Goal: Transaction & Acquisition: Purchase product/service

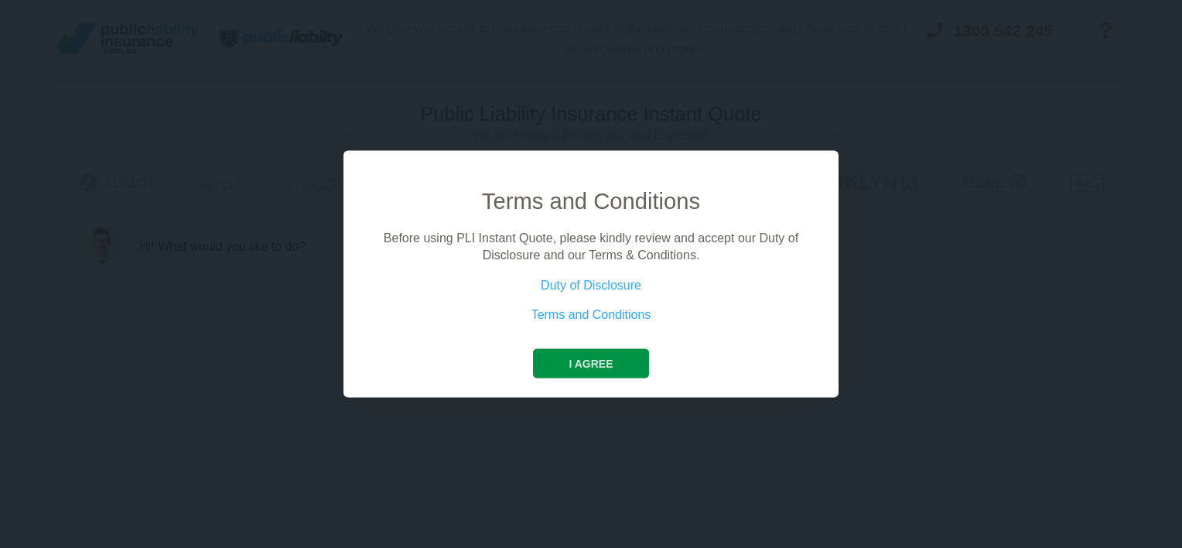
click at [595, 367] on button "I agree" at bounding box center [590, 362] width 115 height 29
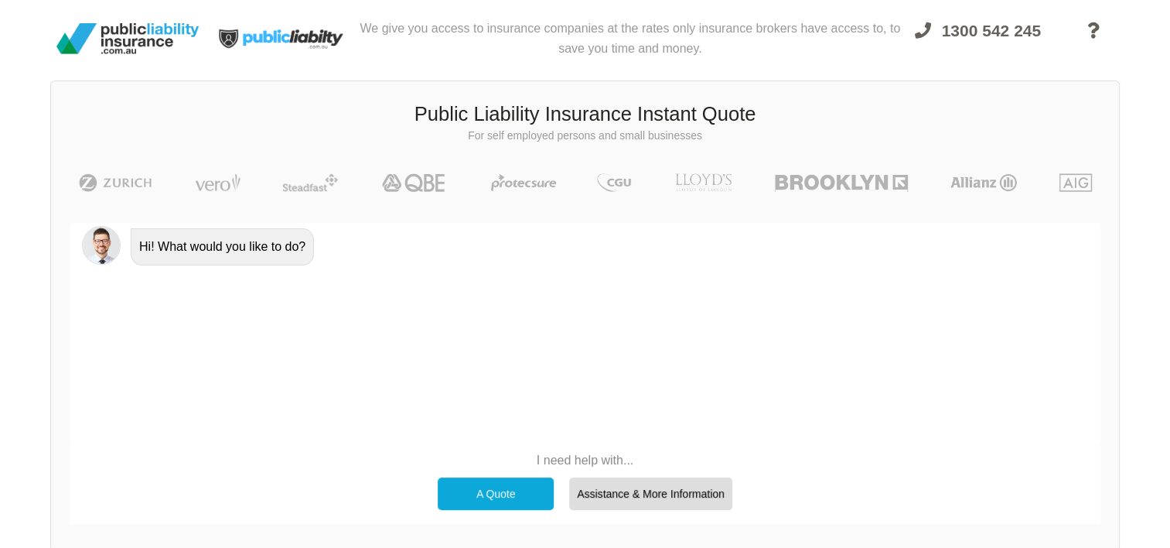
click at [466, 481] on div "A Quote" at bounding box center [496, 493] width 116 height 32
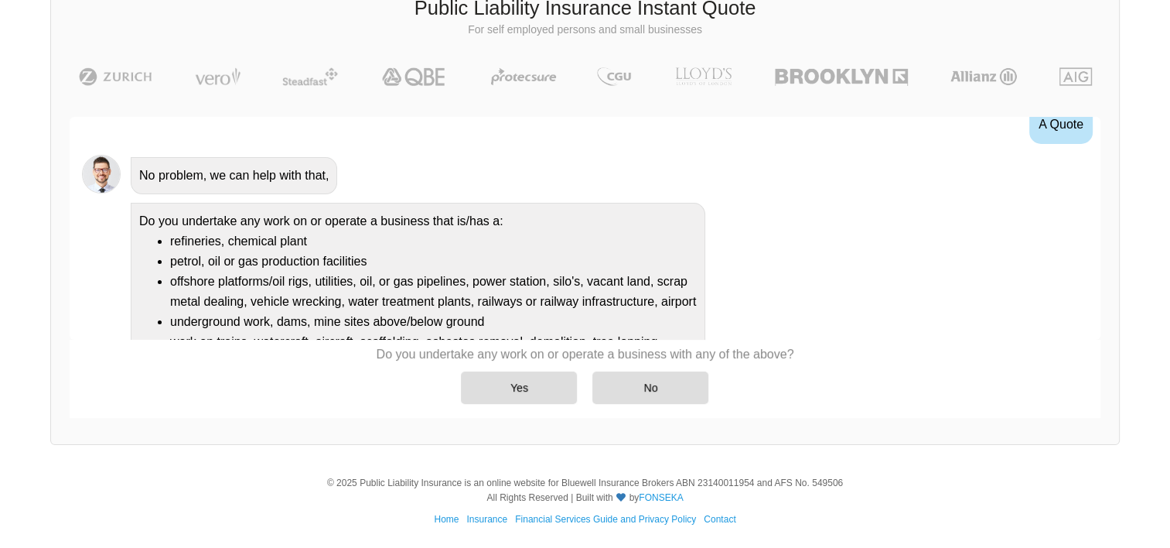
scroll to position [220, 0]
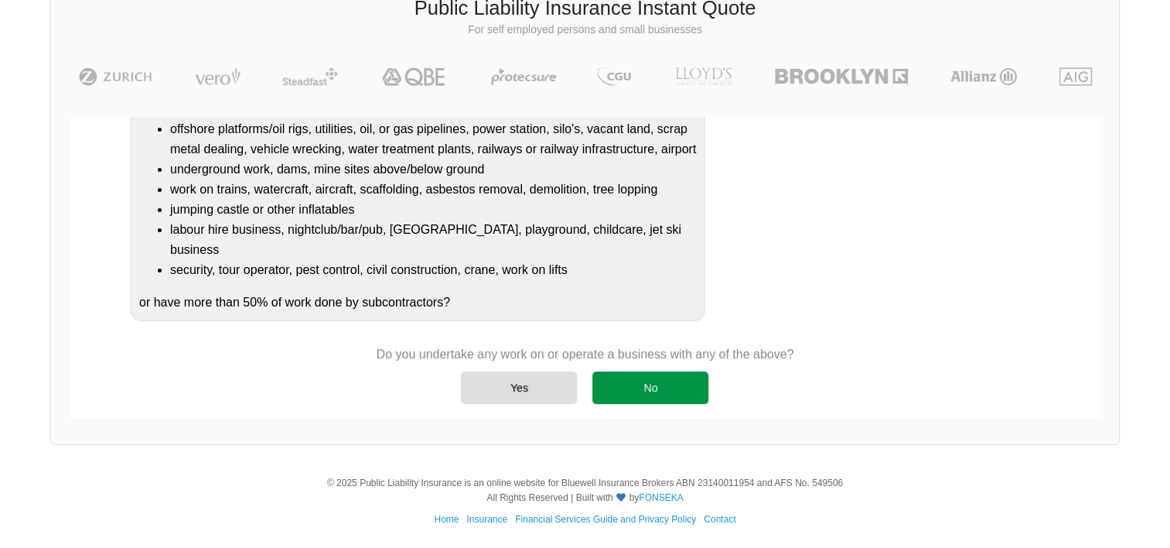
click at [625, 375] on div "No" at bounding box center [651, 387] width 116 height 32
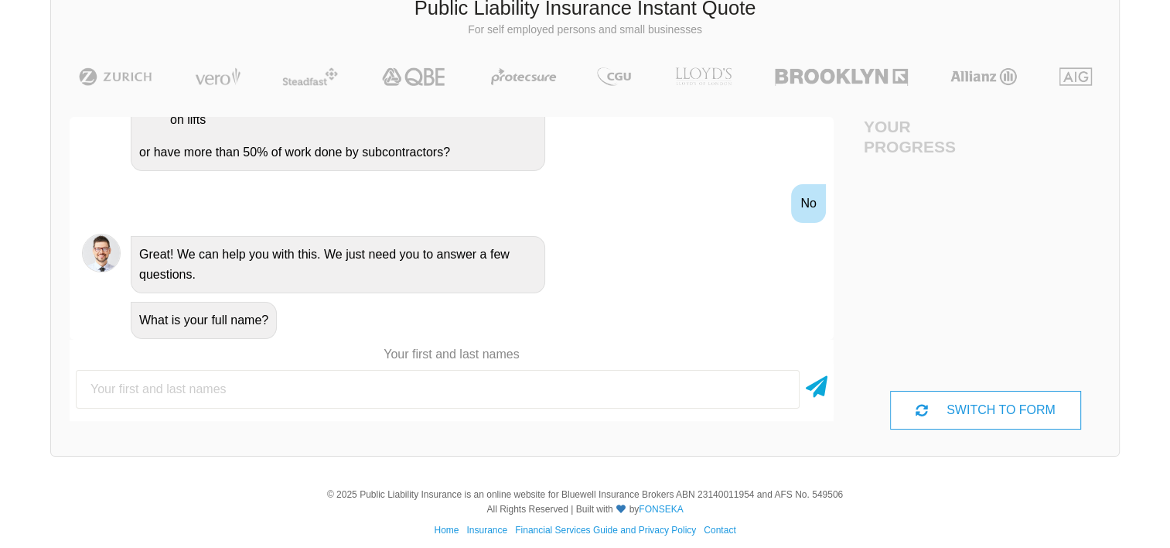
scroll to position [109, 0]
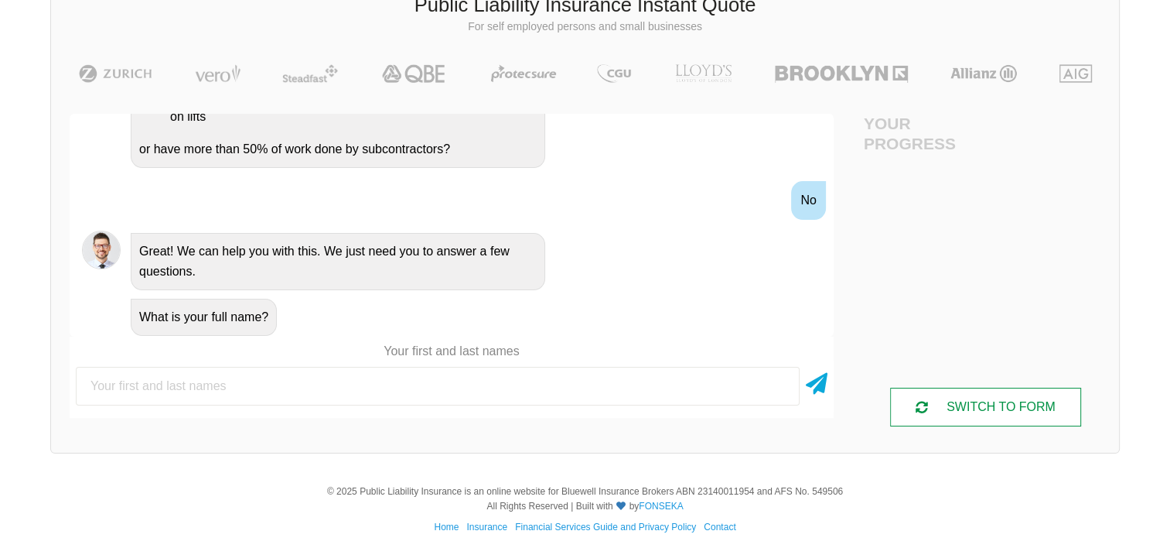
click at [942, 405] on div "SWITCH TO FORM" at bounding box center [985, 407] width 191 height 39
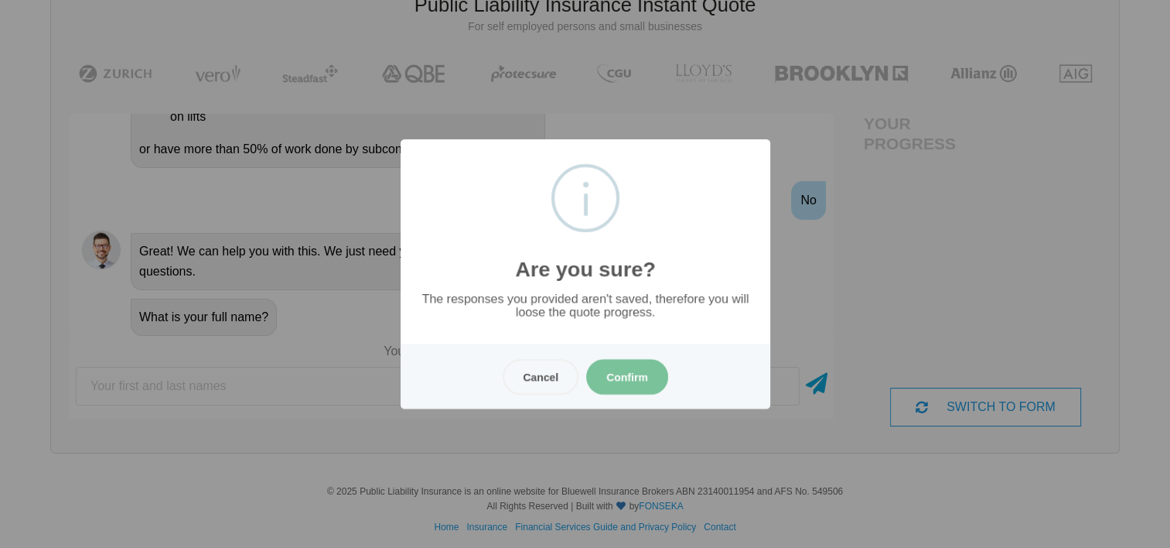
click at [616, 374] on button "Confirm" at bounding box center [627, 377] width 82 height 36
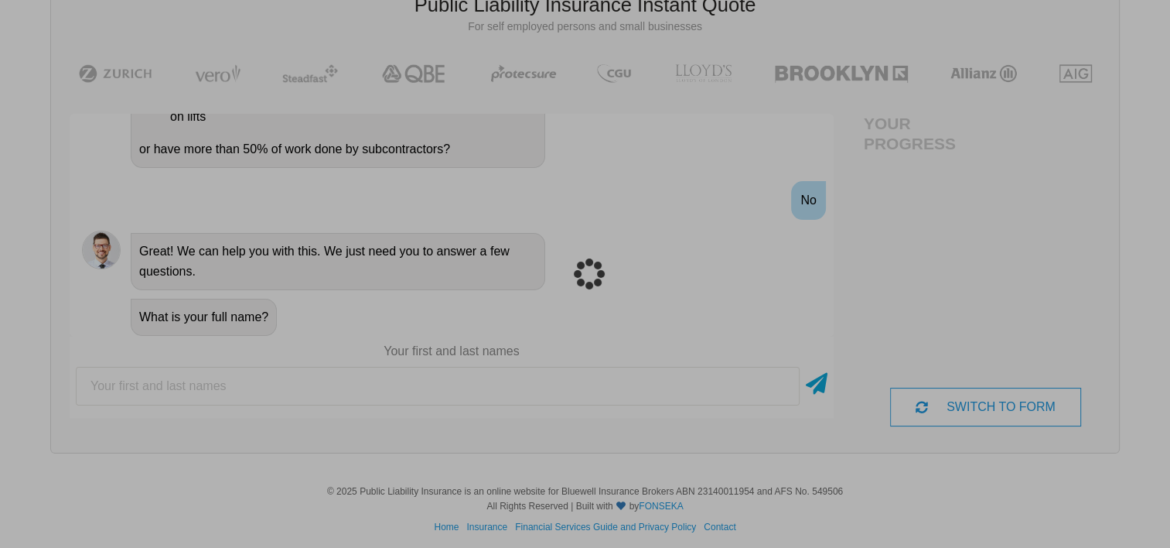
scroll to position [39, 0]
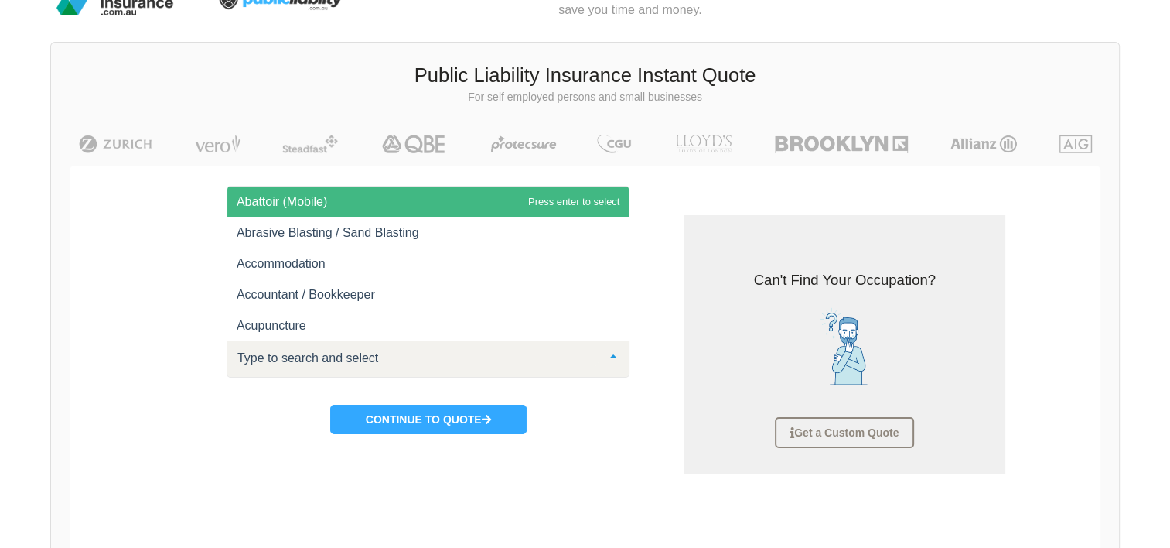
click at [526, 381] on div "Pick Your Occupations Abattoir (Mobile) Abrasive Blasting / Sand Blasting Accom…" at bounding box center [429, 337] width 478 height 244
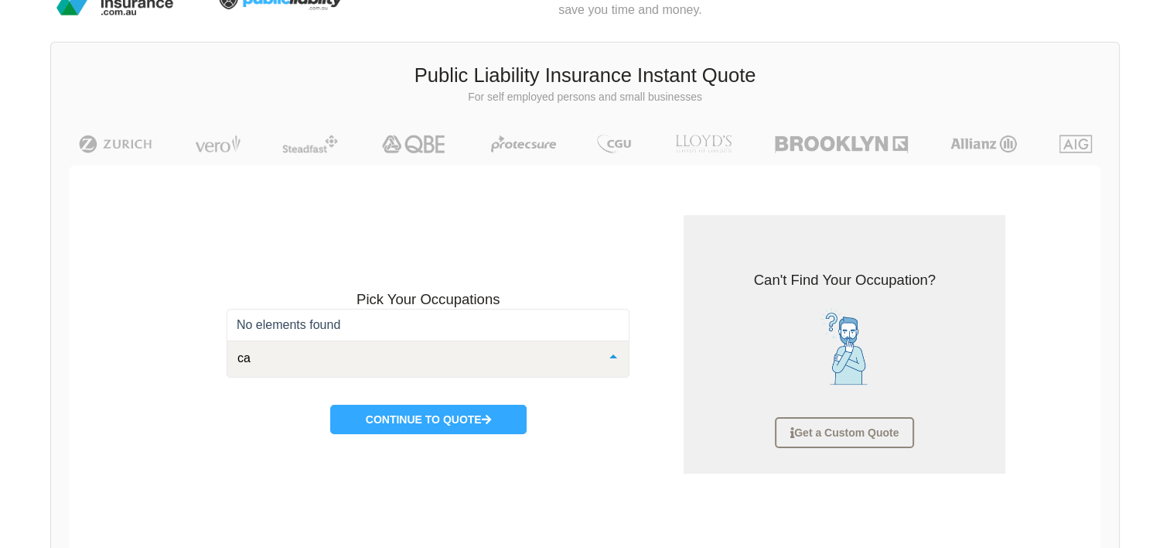
type input "c"
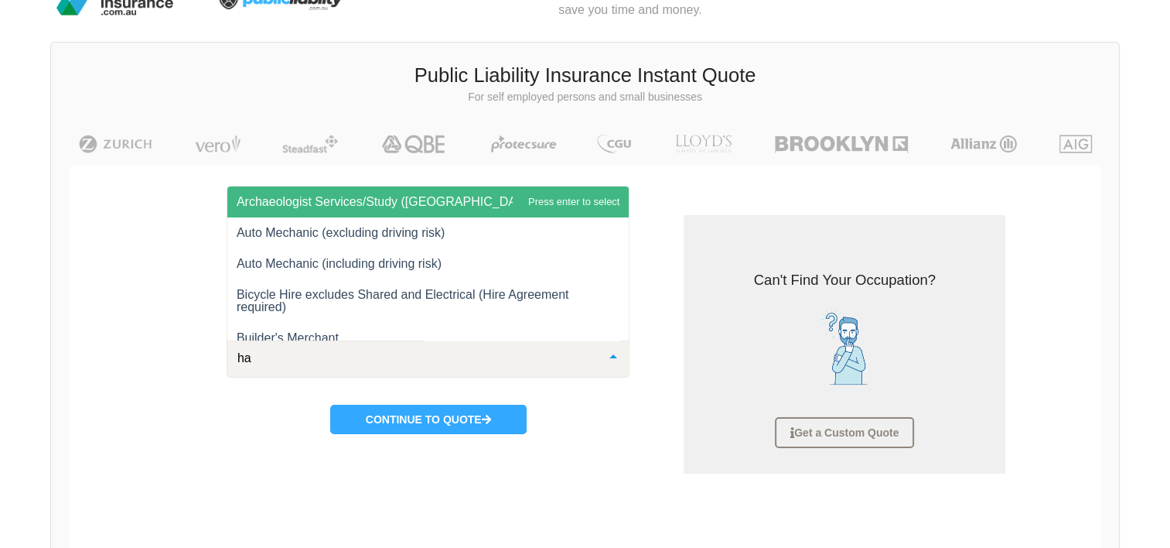
type input "h"
type input "carp"
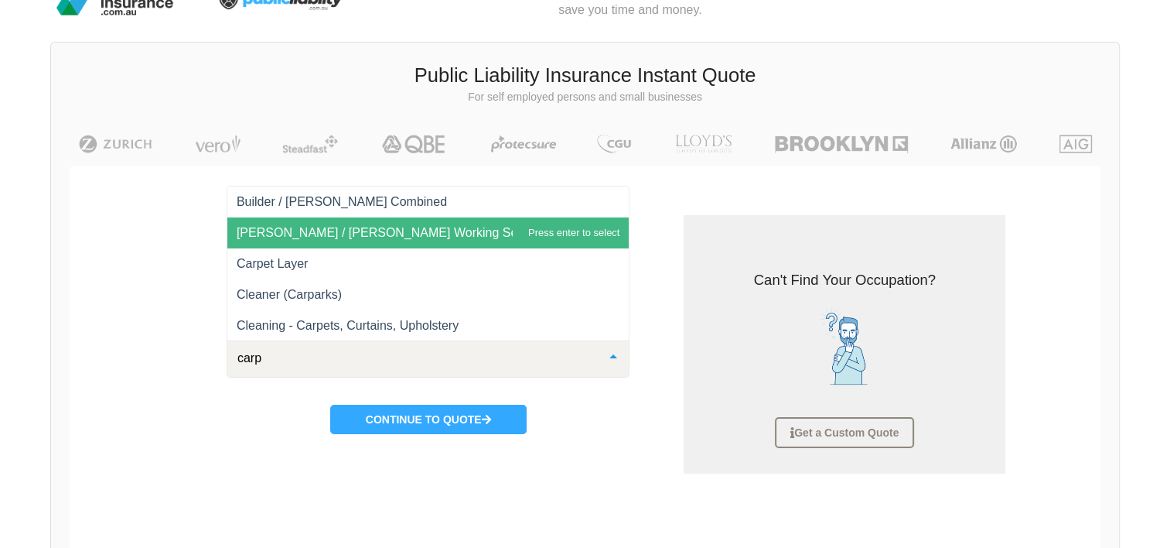
click at [384, 228] on span "[PERSON_NAME] / [PERSON_NAME] Working Services" at bounding box center [393, 232] width 313 height 13
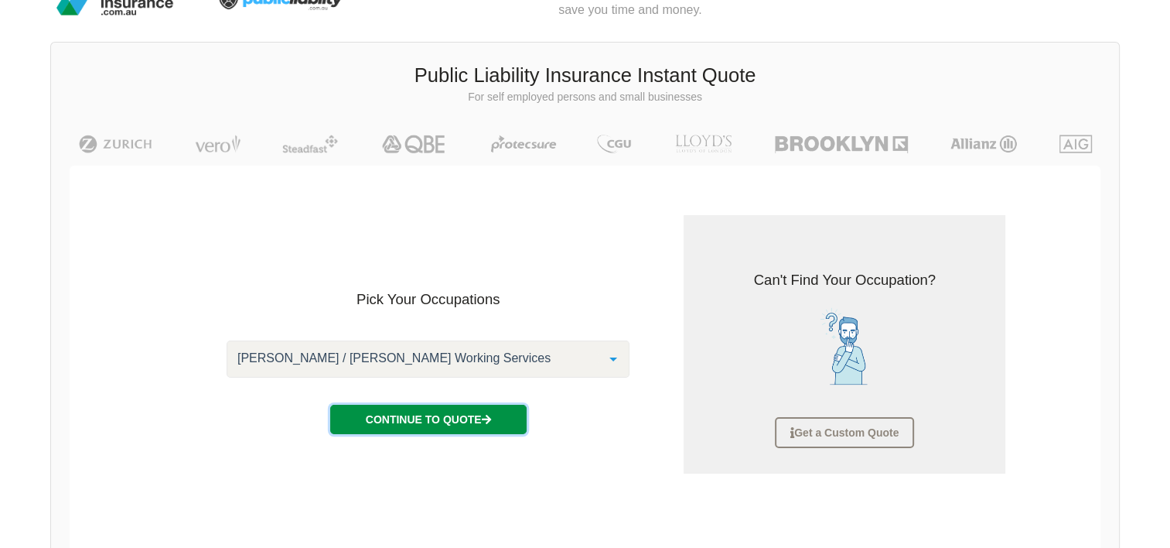
click at [444, 421] on button "Continue to Quote" at bounding box center [428, 419] width 196 height 29
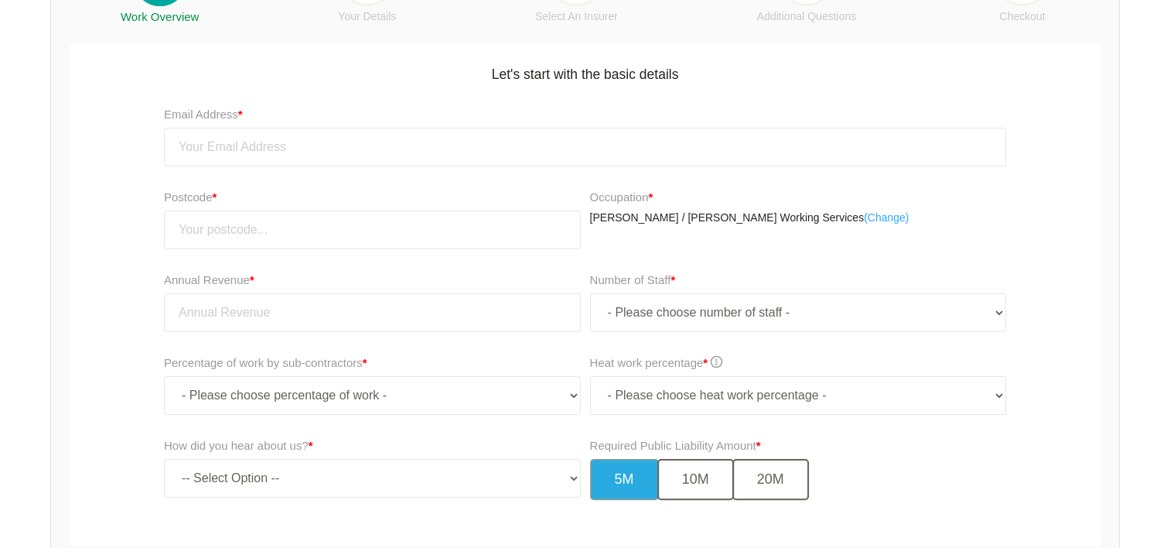
scroll to position [258, 0]
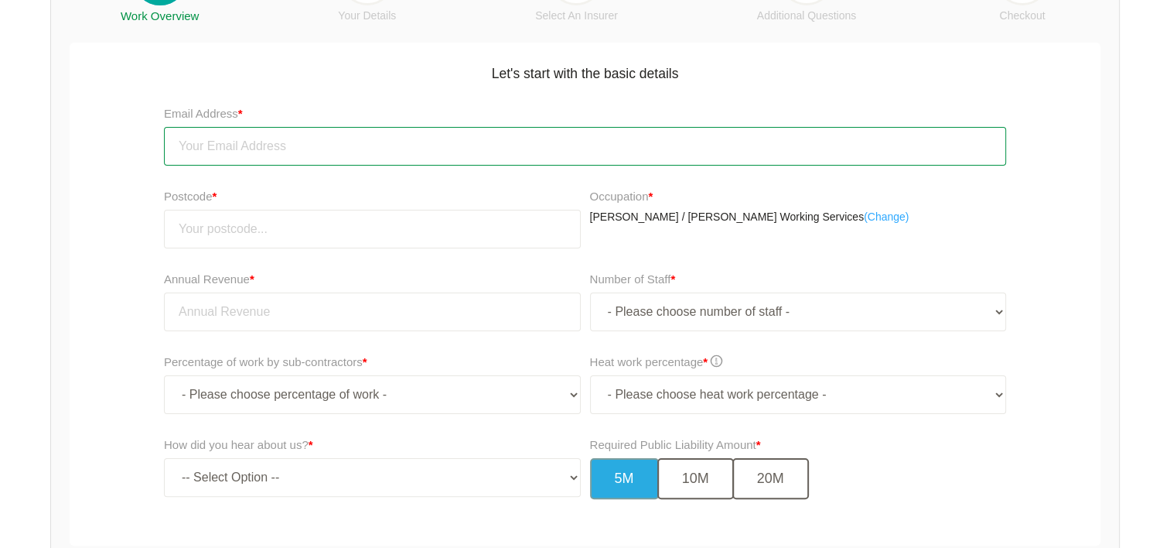
click at [282, 133] on input "email" at bounding box center [585, 146] width 842 height 39
type input "[EMAIL_ADDRESS][DOMAIN_NAME]"
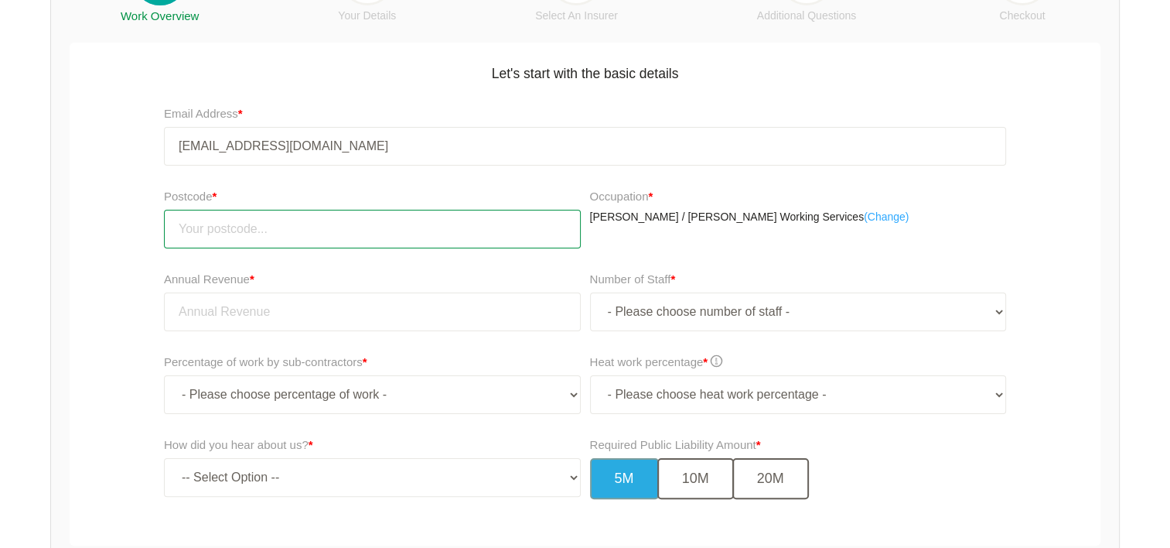
click at [234, 227] on input "number" at bounding box center [372, 229] width 417 height 39
type input "3810"
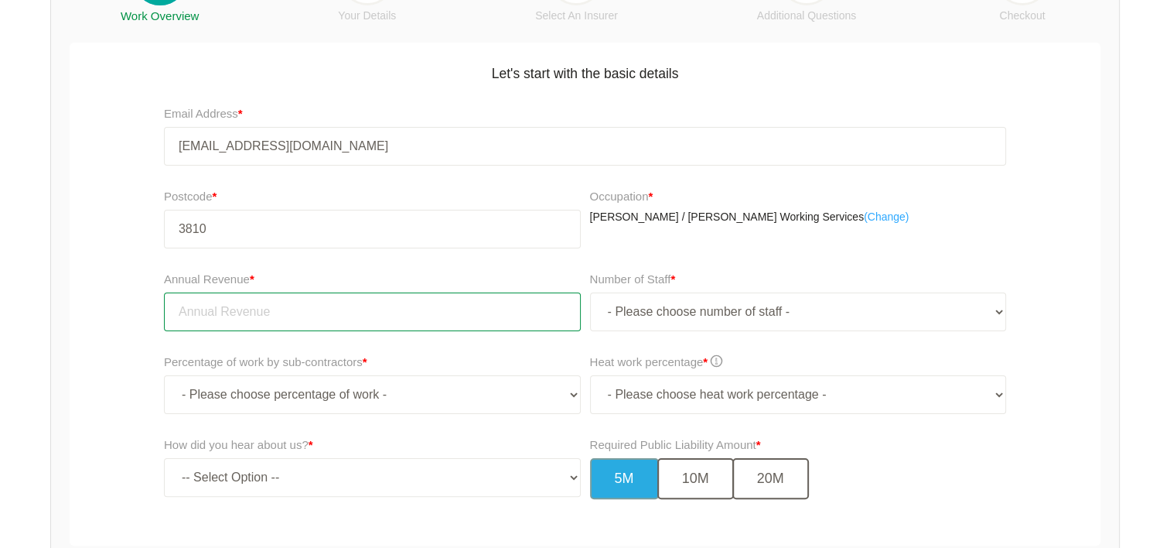
click at [231, 310] on input "tel" at bounding box center [372, 311] width 417 height 39
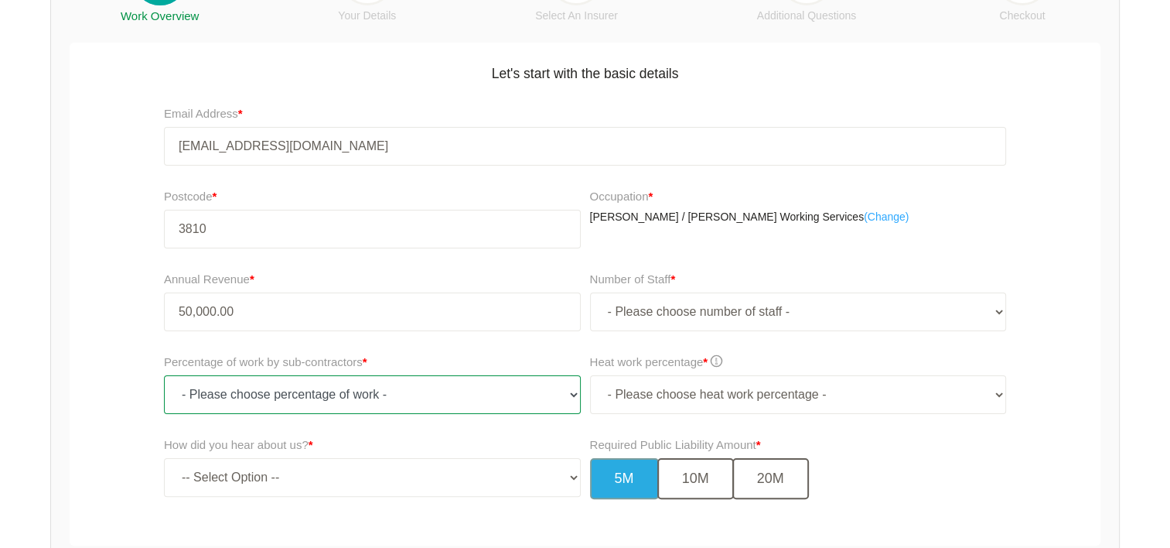
click at [254, 400] on select "- Please choose percentage of work - 0% 0 to 9.99% 10% to 19.99% 20% to 29.99% …" at bounding box center [372, 394] width 417 height 39
click at [59, 275] on form "Public Liability Insurance Instant Quote For self employed persons and small bu…" at bounding box center [585, 218] width 1068 height 774
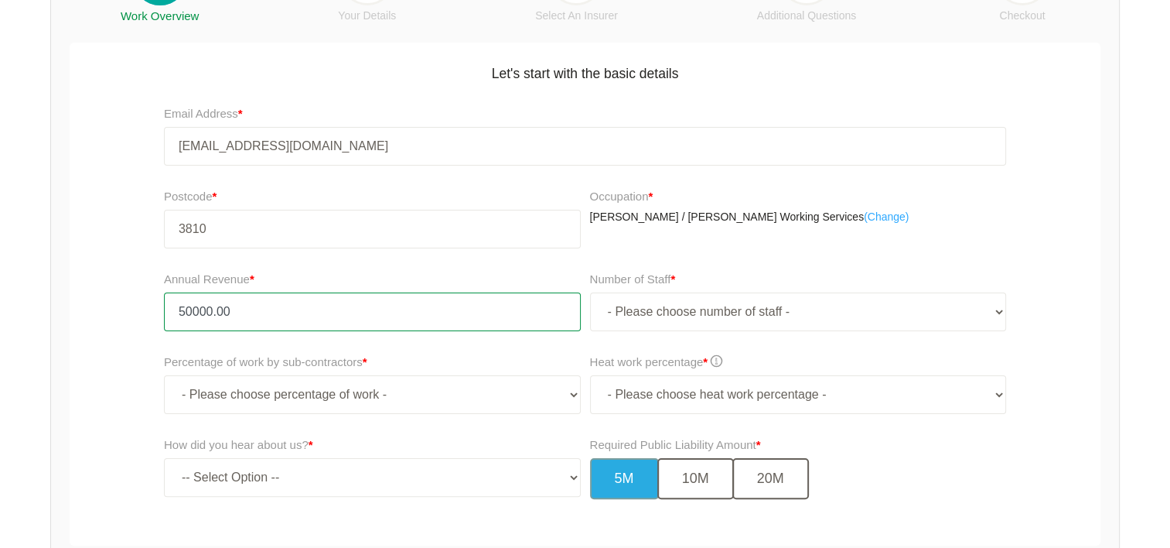
click at [239, 309] on input "50000.00" at bounding box center [372, 311] width 417 height 39
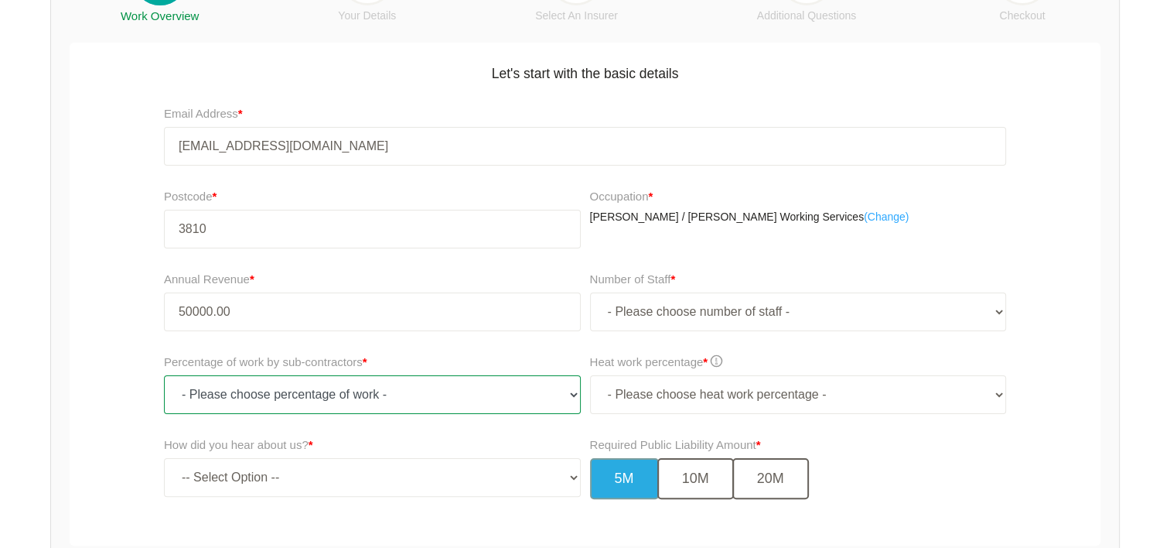
type input "50,000.00"
click at [439, 393] on select "- Please choose percentage of work - 0% 0 to 9.99% 10% to 19.99% 20% to 29.99% …" at bounding box center [372, 394] width 417 height 39
select select "0"
click at [164, 375] on select "- Please choose percentage of work - 0% 0 to 9.99% 10% to 19.99% 20% to 29.99% …" at bounding box center [372, 394] width 417 height 39
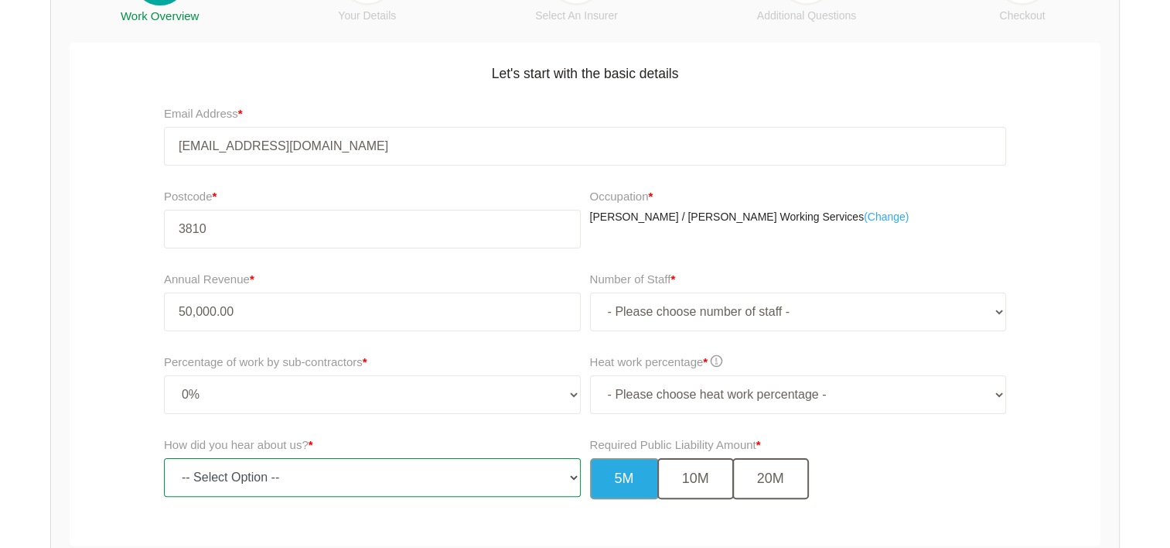
click at [408, 458] on select "-- Select Option -- TV Commercial Google Search Bing Search Referred by Someone…" at bounding box center [372, 477] width 417 height 39
select select "google"
click at [164, 458] on select "-- Select Option -- TV Commercial Google Search Bing Search Referred by Someone…" at bounding box center [372, 477] width 417 height 39
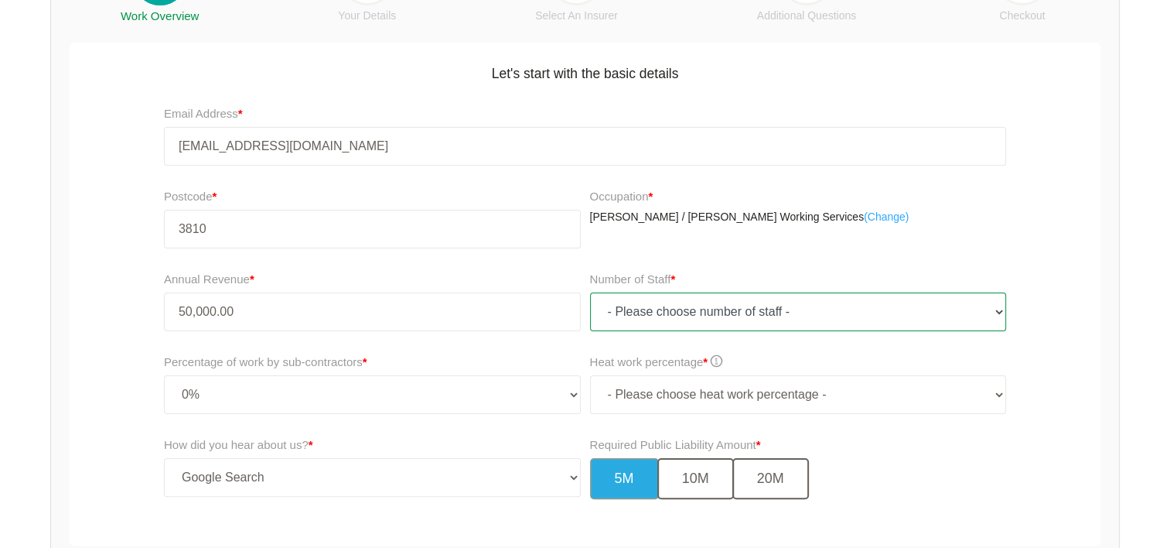
click at [828, 307] on select "- Please choose number of staff - 1 2 3 4 5 6 7 8 9 10 11+" at bounding box center [798, 311] width 417 height 39
select select "2"
click at [590, 292] on select "- Please choose number of staff - 1 2 3 4 5 6 7 8 9 10 11+" at bounding box center [798, 311] width 417 height 39
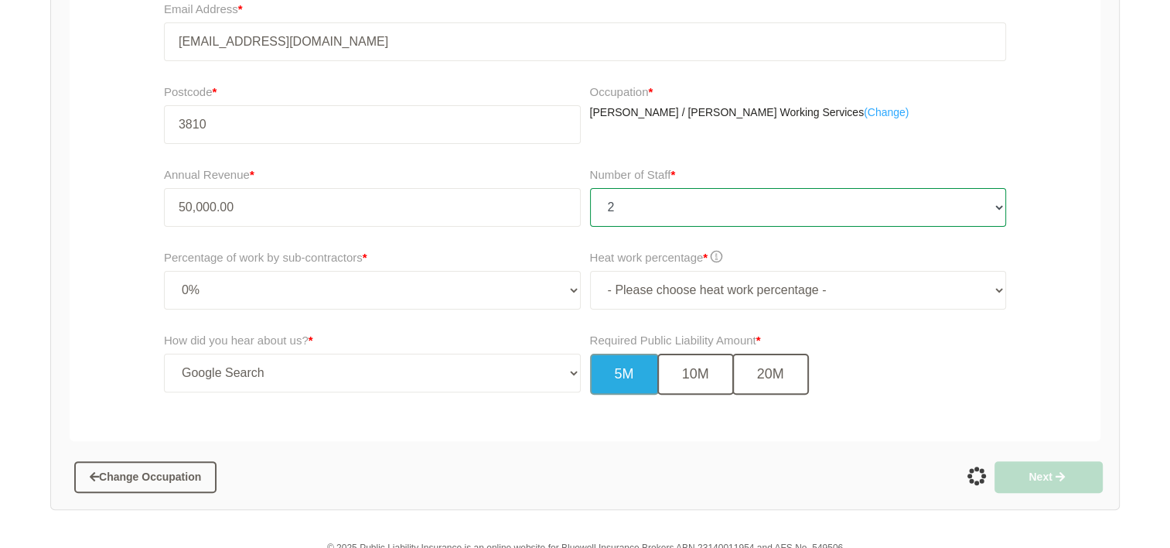
scroll to position [416, 0]
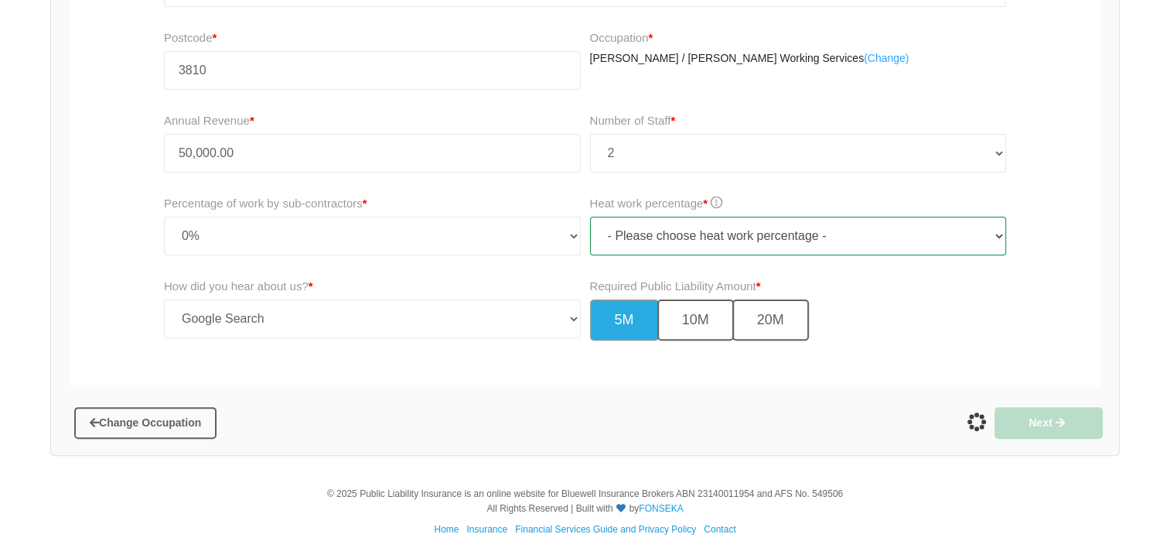
click at [899, 248] on select "- Please choose heat work percentage - 0% 0 to 5% Above 5%" at bounding box center [798, 236] width 417 height 39
click at [590, 217] on select "- Please choose heat work percentage - 0% 0 to 5% Above 5%" at bounding box center [798, 236] width 417 height 39
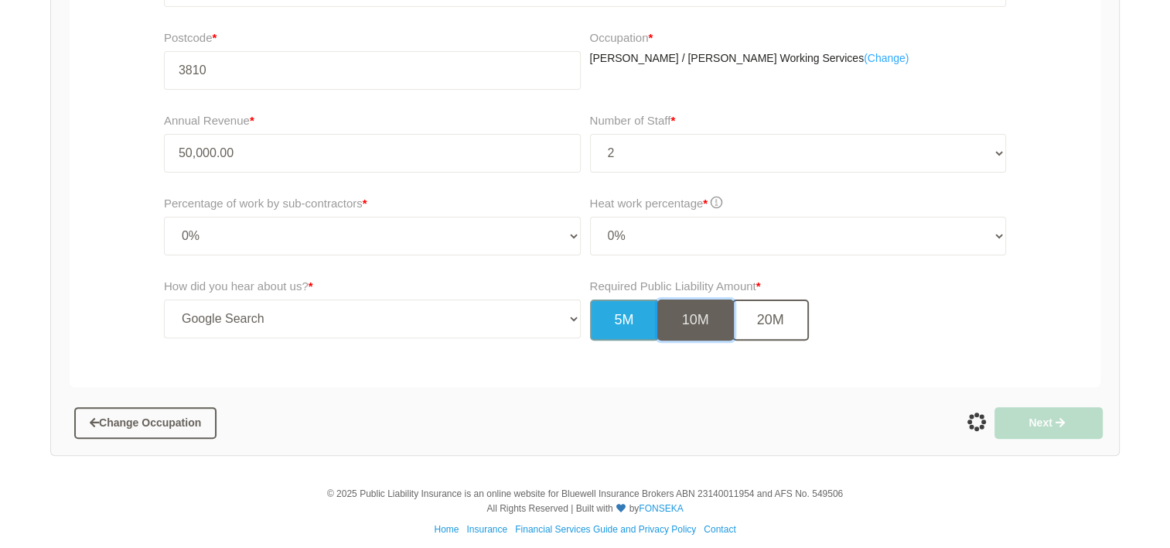
click at [709, 325] on button "10M" at bounding box center [696, 319] width 77 height 41
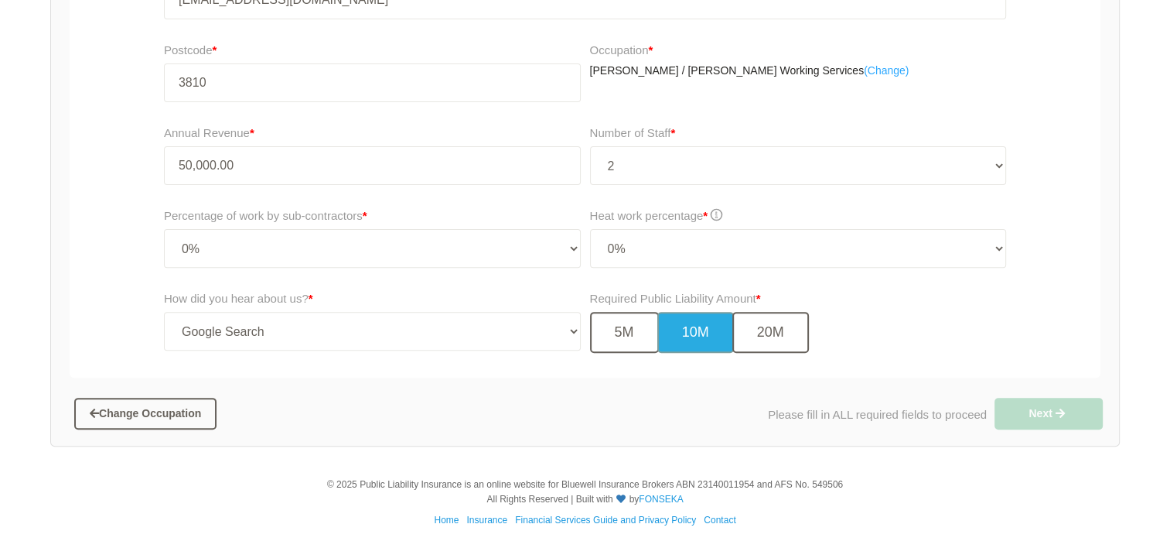
click at [484, 416] on div "Change Occupation" at bounding box center [324, 413] width 523 height 40
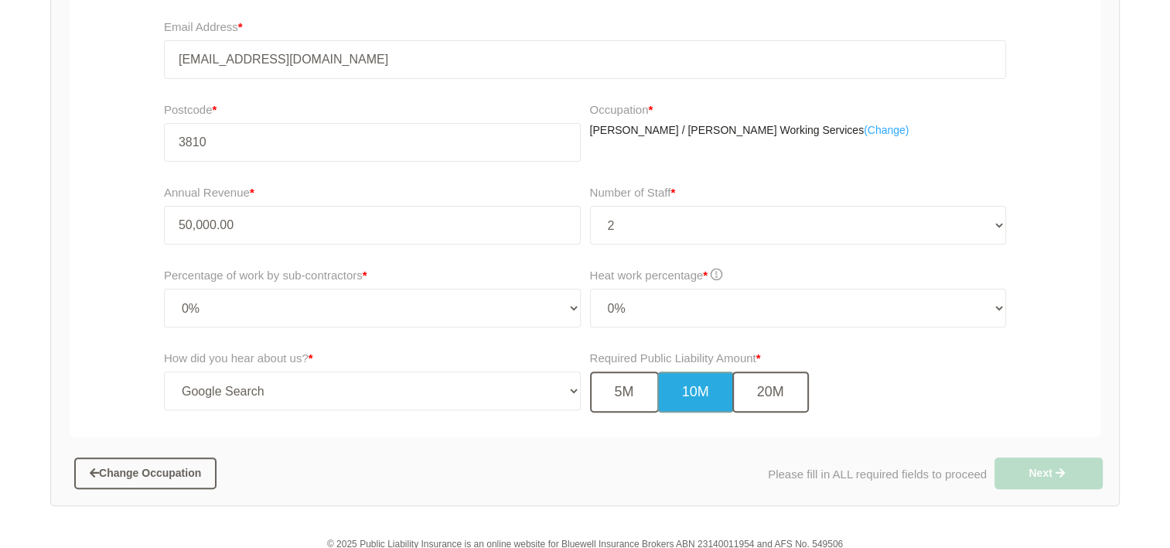
scroll to position [425, 0]
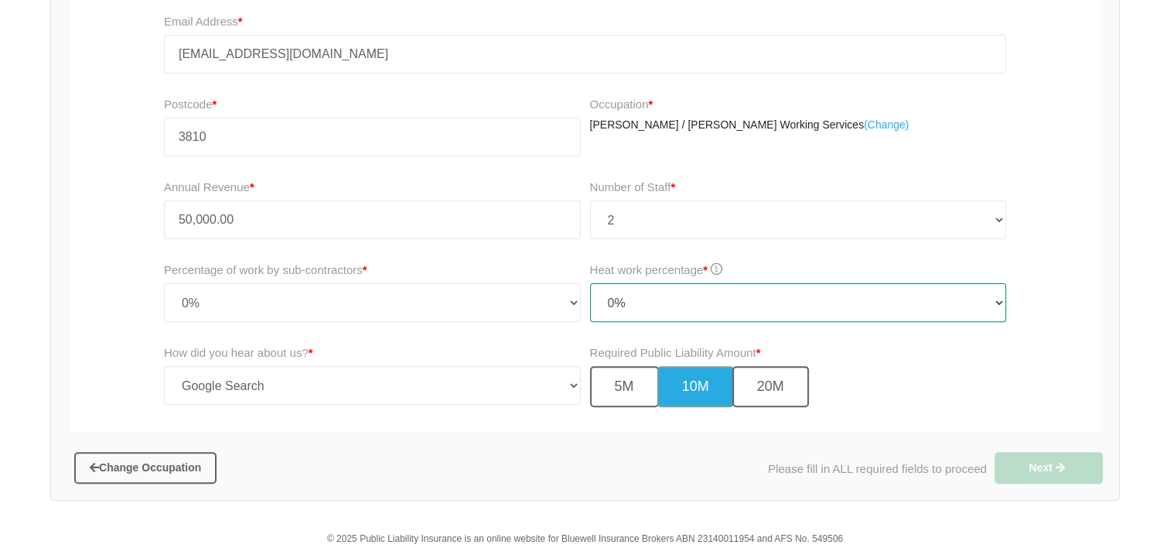
click at [661, 291] on select "- Please choose heat work percentage - 0% 0 to 5% Above 5%" at bounding box center [798, 302] width 417 height 39
click at [590, 283] on select "- Please choose heat work percentage - 0% 0 to 5% Above 5%" at bounding box center [798, 302] width 417 height 39
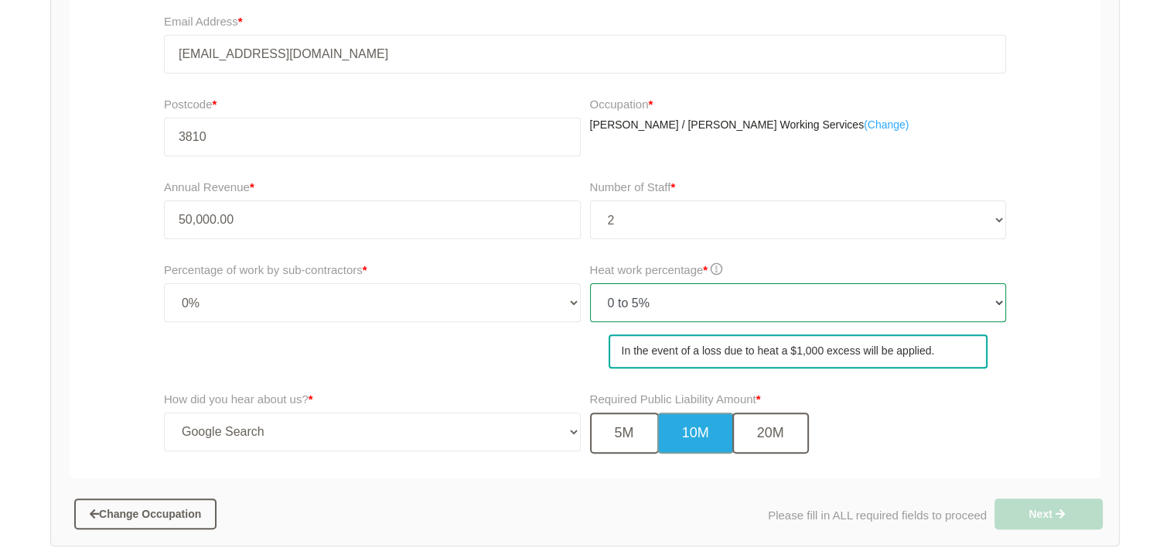
click at [682, 292] on select "- Please choose heat work percentage - 0% 0 to 5% Above 5%" at bounding box center [798, 302] width 417 height 39
select select "0"
click at [590, 283] on select "- Please choose heat work percentage - 0% 0 to 5% Above 5%" at bounding box center [798, 302] width 417 height 39
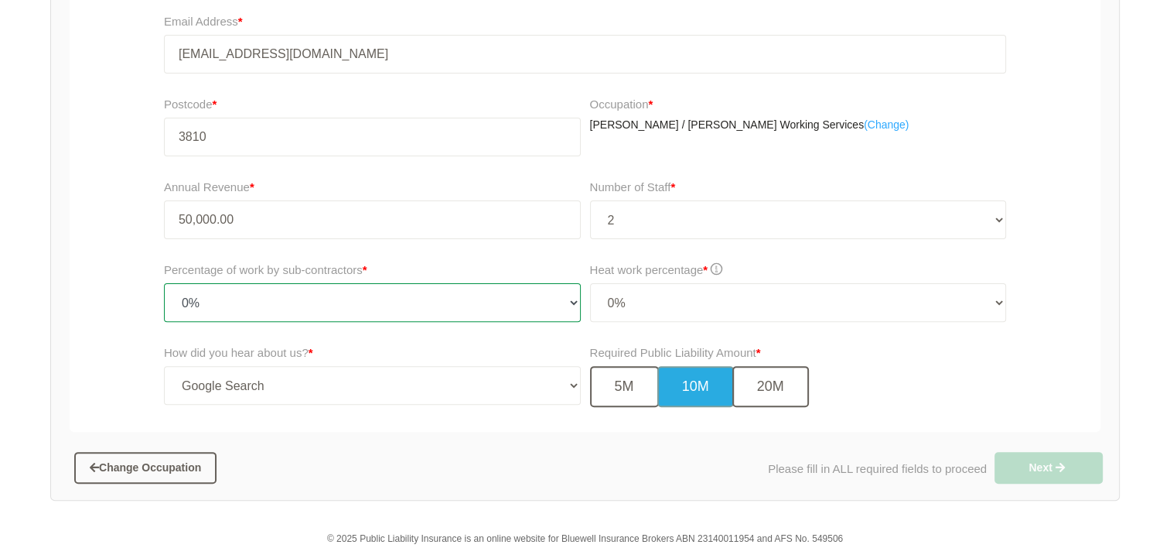
click at [421, 297] on select "- Please choose percentage of work - 0% 0 to 9.99% 10% to 19.99% 20% to 29.99% …" at bounding box center [372, 302] width 417 height 39
select select "0-9.99"
click at [164, 283] on select "- Please choose percentage of work - 0% 0 to 9.99% 10% to 19.99% 20% to 29.99% …" at bounding box center [372, 302] width 417 height 39
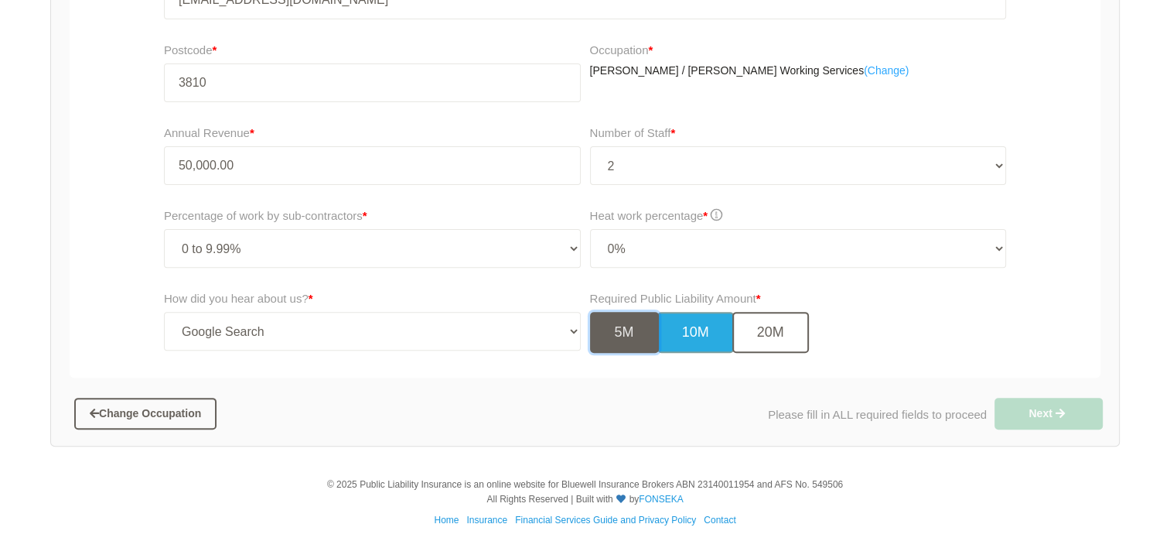
click at [621, 324] on button "5M" at bounding box center [624, 332] width 69 height 41
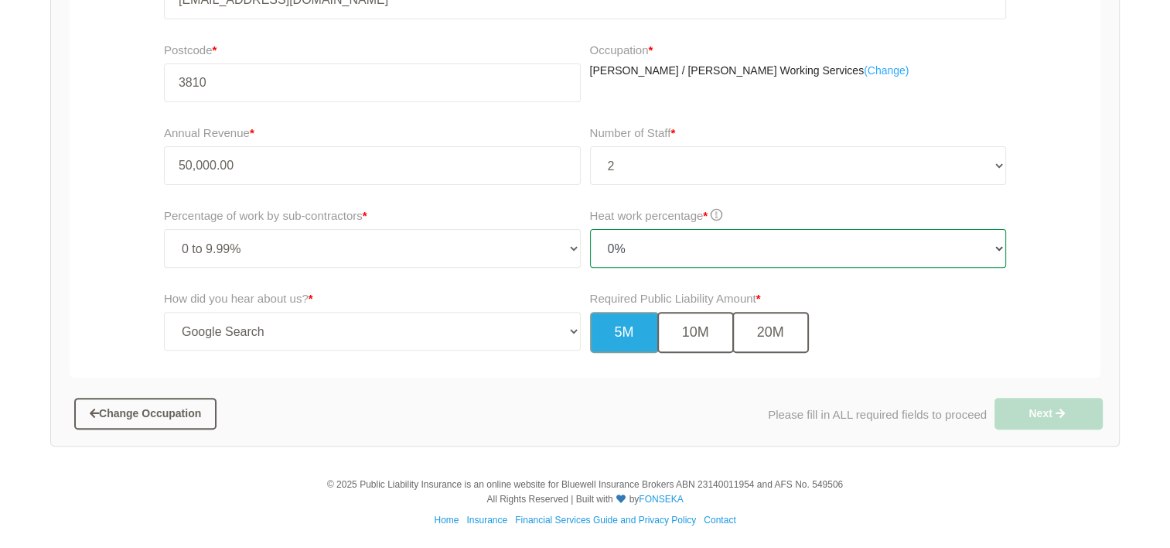
click at [856, 258] on select "- Please choose heat work percentage - 0% 0 to 5% Above 5%" at bounding box center [798, 248] width 417 height 39
click at [590, 229] on select "- Please choose heat work percentage - 0% 0 to 5% Above 5%" at bounding box center [798, 248] width 417 height 39
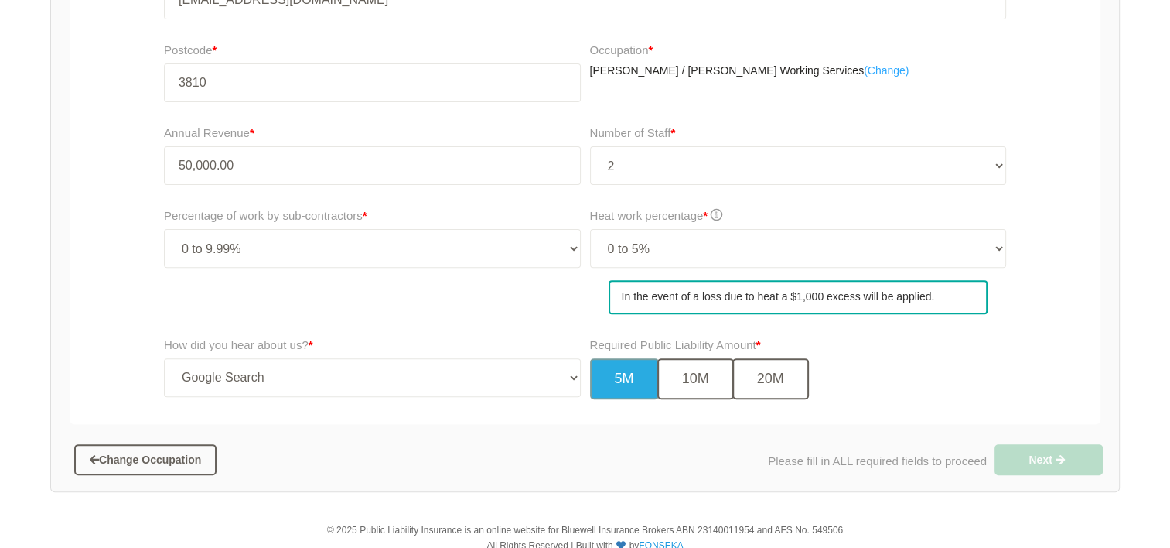
click at [804, 289] on p "In the event of a loss due to heat a $1,000 excess will be applied." at bounding box center [799, 297] width 380 height 34
click at [802, 244] on select "- Please choose heat work percentage - 0% 0 to 5% Above 5%" at bounding box center [798, 248] width 417 height 39
click at [784, 250] on select "- Please choose heat work percentage - 0% 0 to 5% Above 5%" at bounding box center [798, 248] width 417 height 39
click at [803, 248] on select "- Please choose heat work percentage - 0% 0 to 5% Above 5%" at bounding box center [798, 248] width 417 height 39
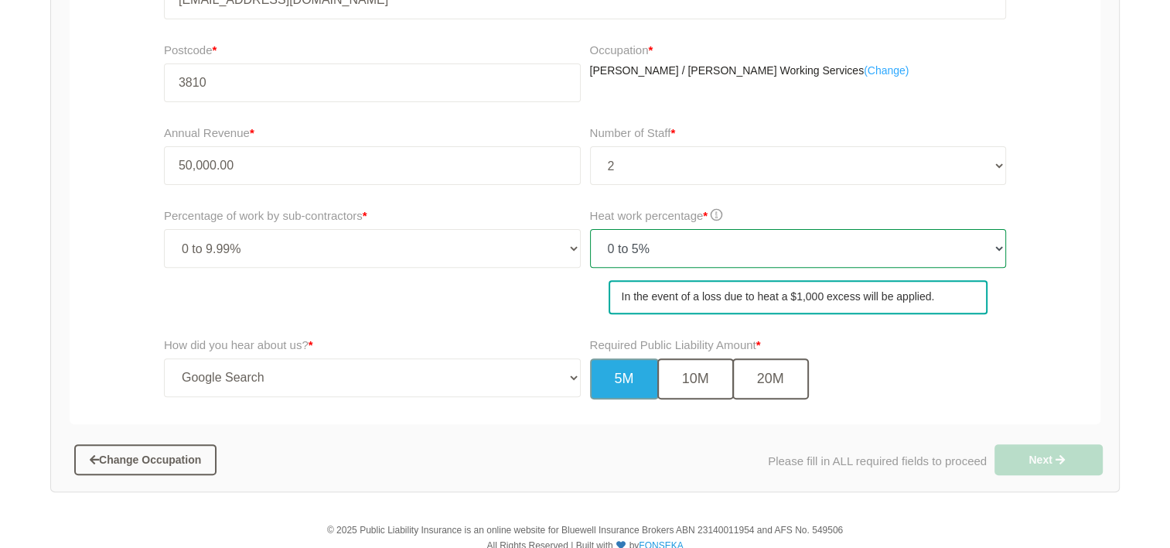
select select "0"
click at [590, 229] on select "- Please choose heat work percentage - 0% 0 to 5% Above 5%" at bounding box center [798, 248] width 417 height 39
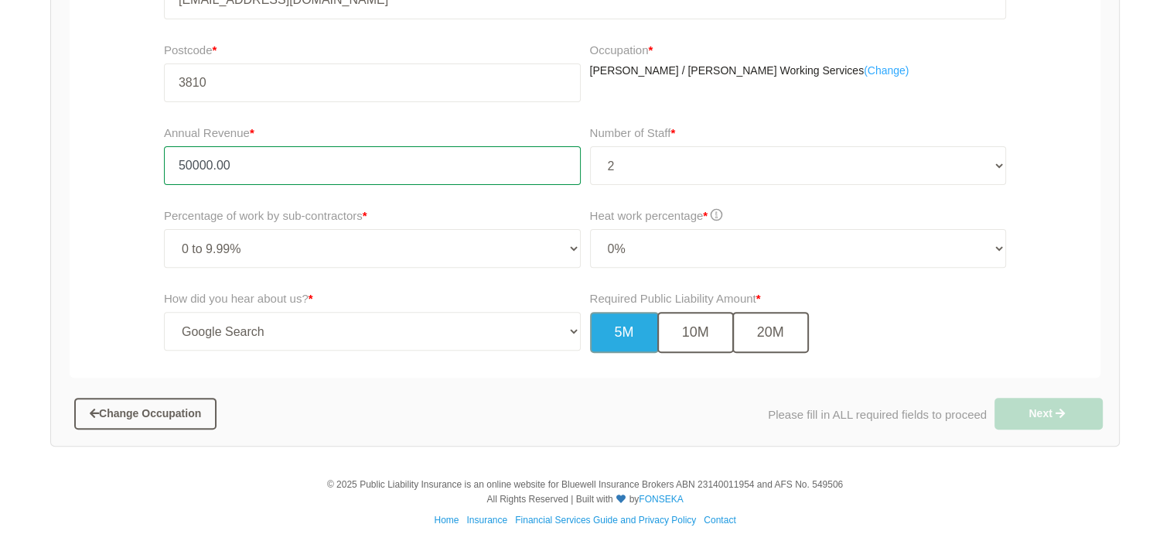
click at [377, 162] on input "50000.00" at bounding box center [372, 165] width 417 height 39
type input "5"
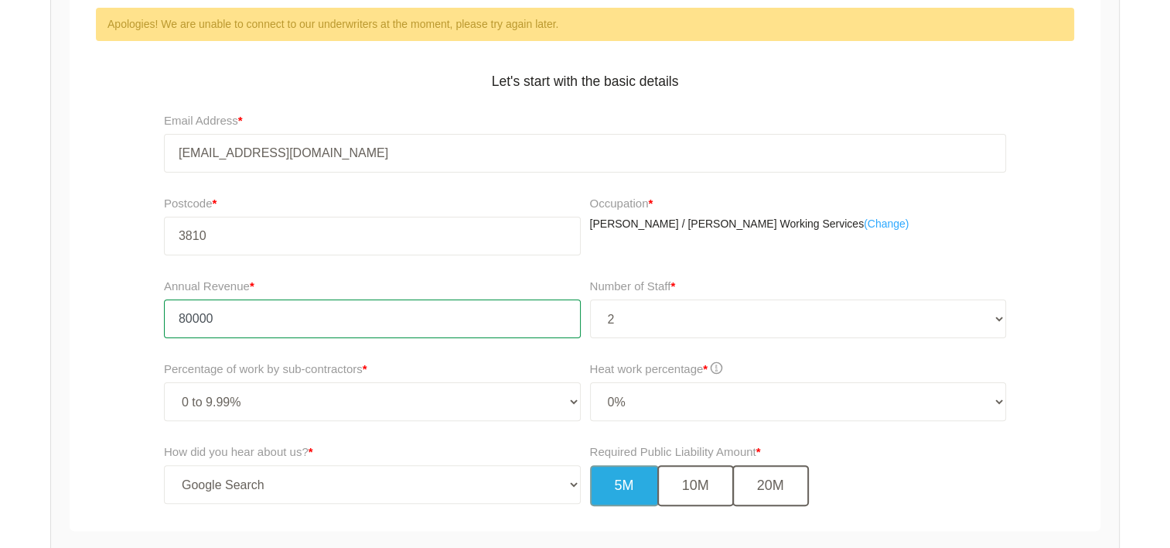
scroll to position [326, 0]
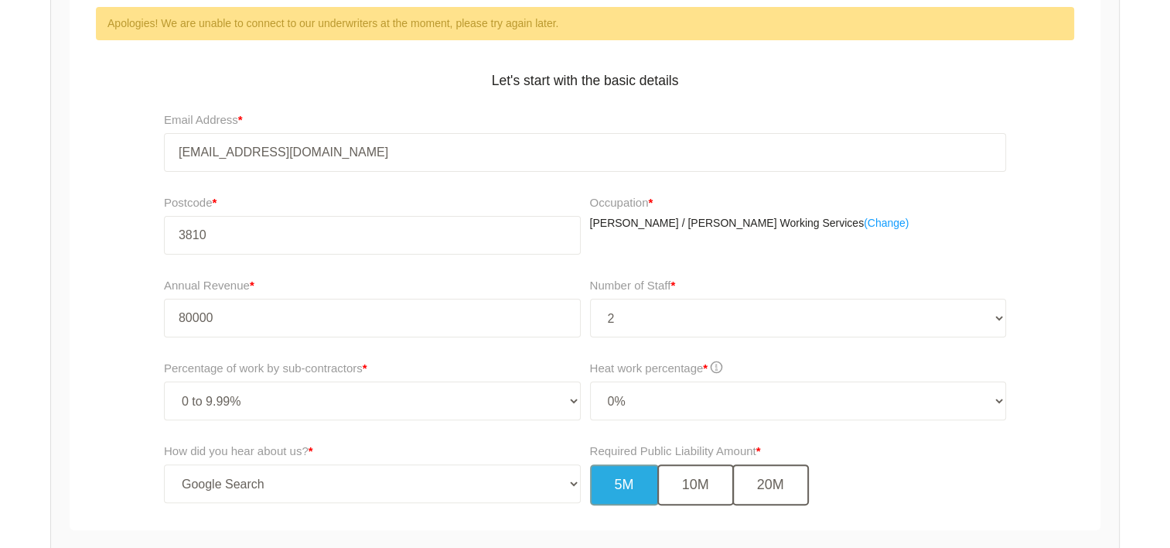
type input "80,000.00"
click at [864, 222] on link "( Change)" at bounding box center [886, 223] width 45 height 15
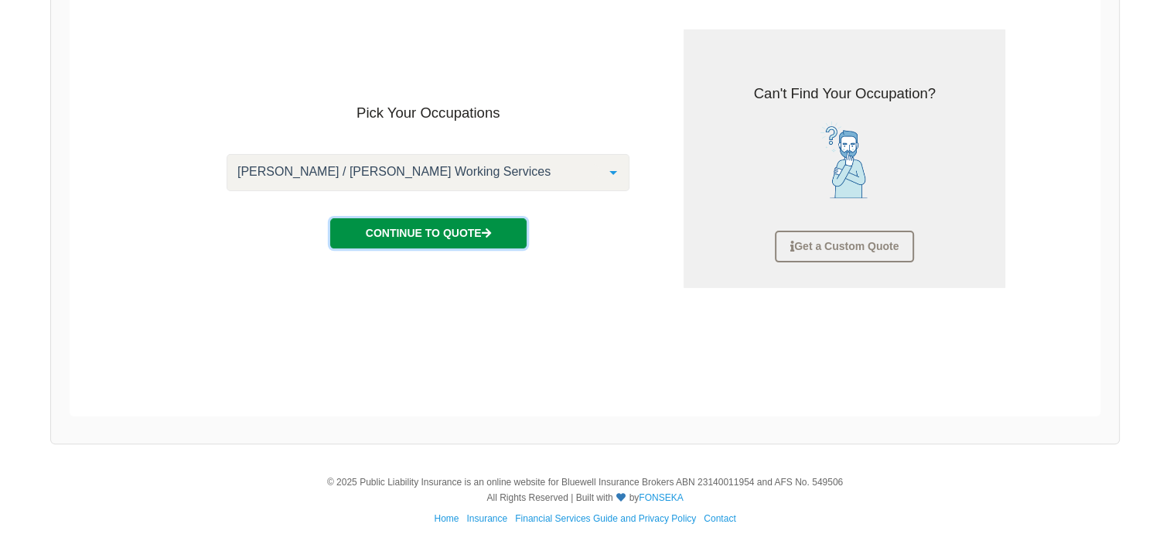
click at [467, 232] on button "Continue to Quote" at bounding box center [428, 232] width 196 height 29
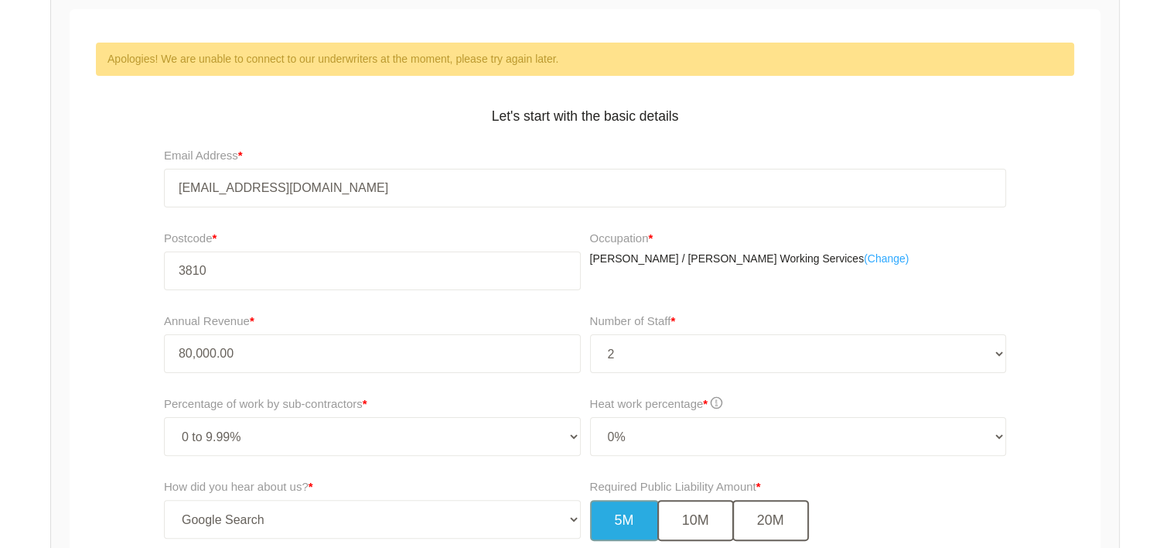
scroll to position [479, 0]
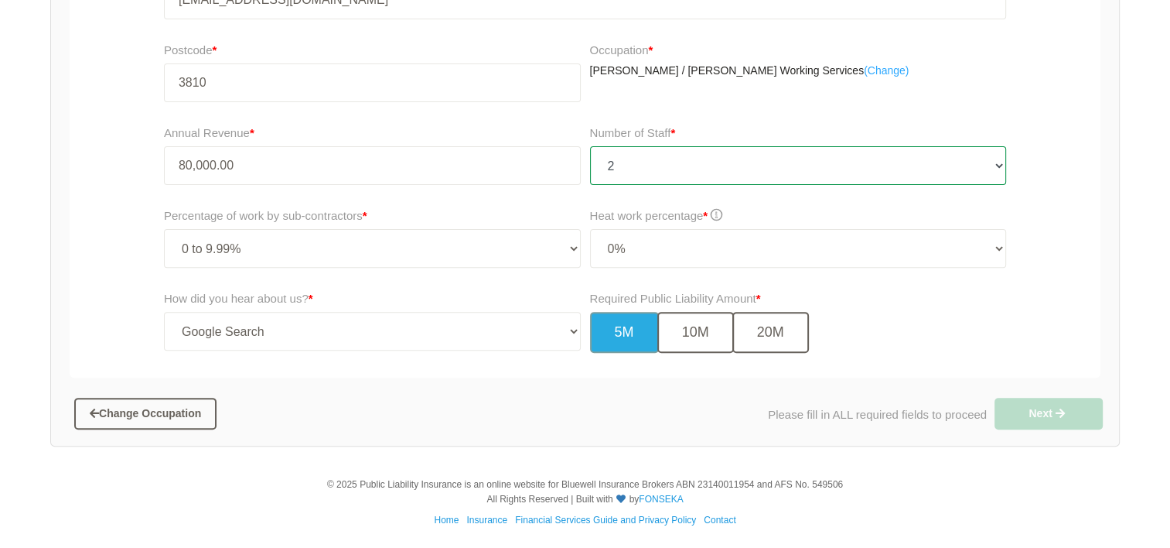
click at [1002, 169] on select "- Please choose number of staff - 1 2 3 4 5 6 7 8 9 10 11+" at bounding box center [798, 165] width 417 height 39
click at [590, 146] on select "- Please choose number of staff - 1 2 3 4 5 6 7 8 9 10 11+" at bounding box center [798, 165] width 417 height 39
click at [966, 156] on select "- Please choose number of staff - 1 2 3 4 5 6 7 8 9 10 11+" at bounding box center [798, 165] width 417 height 39
select select "2"
click at [590, 146] on select "- Please choose number of staff - 1 2 3 4 5 6 7 8 9 10 11+" at bounding box center [798, 165] width 417 height 39
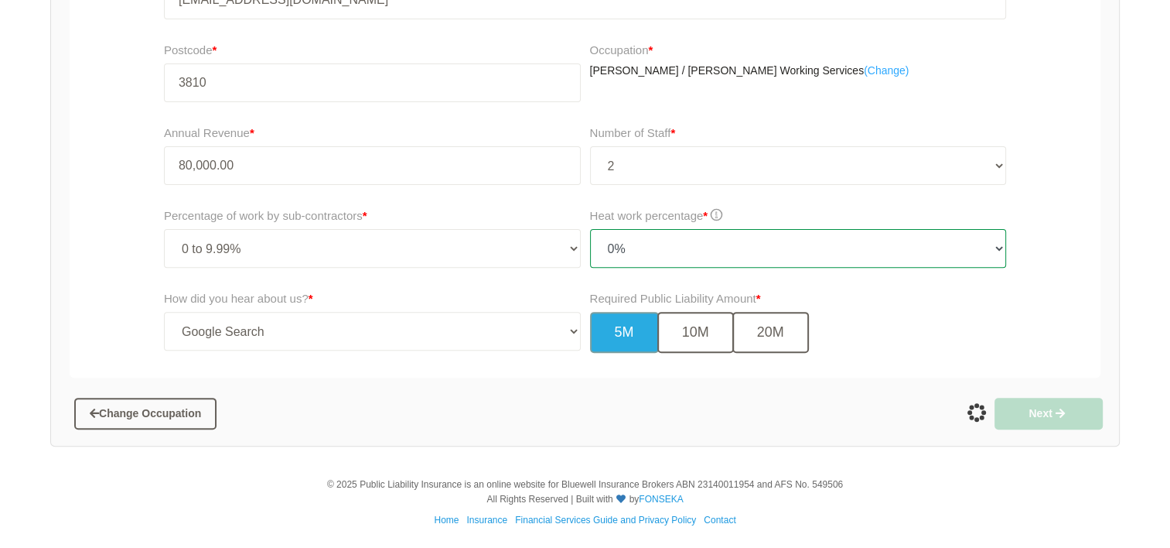
click at [896, 251] on select "- Please choose heat work percentage - 0% 0 to 5% Above 5%" at bounding box center [798, 248] width 417 height 39
click at [590, 229] on select "- Please choose heat work percentage - 0% 0 to 5% Above 5%" at bounding box center [798, 248] width 417 height 39
click at [848, 272] on div "Heat work percentage * - Please choose heat work percentage - 0% 0 to 5% Above …" at bounding box center [802, 243] width 433 height 83
click at [852, 250] on select "- Please choose heat work percentage - 0% 0 to 5% Above 5%" at bounding box center [798, 248] width 417 height 39
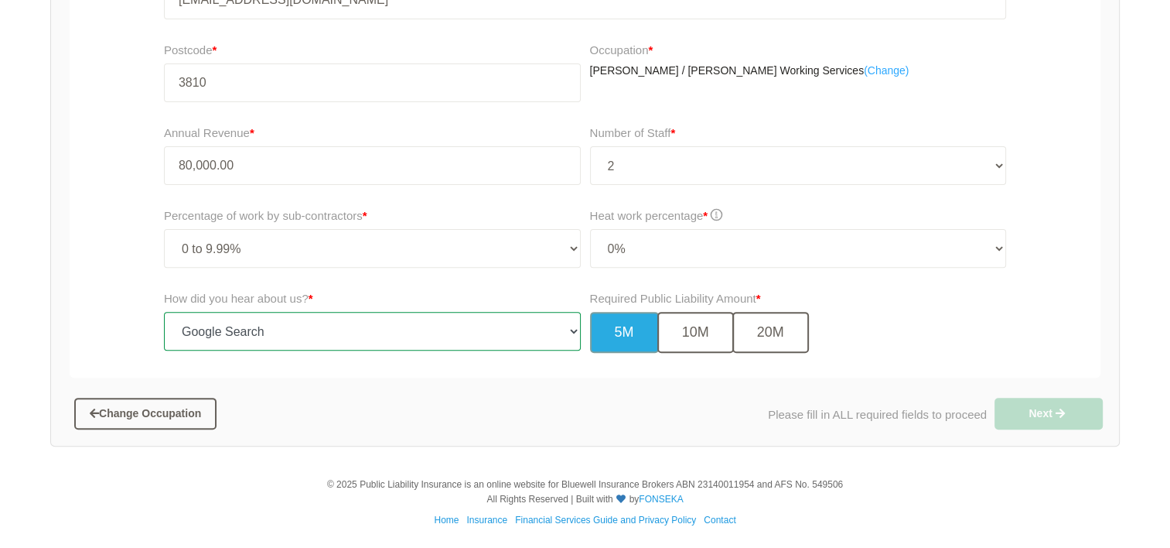
click at [418, 320] on select "-- Select Option -- TV Commercial Google Search Bing Search Referred by Someone…" at bounding box center [372, 331] width 417 height 39
click at [164, 312] on select "-- Select Option -- TV Commercial Google Search Bing Search Referred by Someone…" at bounding box center [372, 331] width 417 height 39
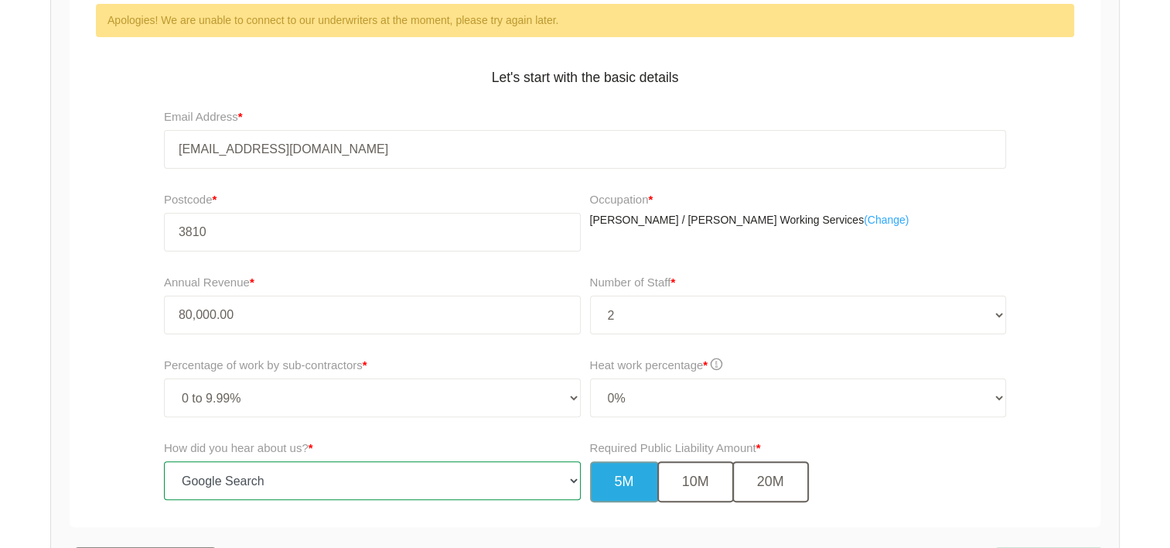
scroll to position [328, 0]
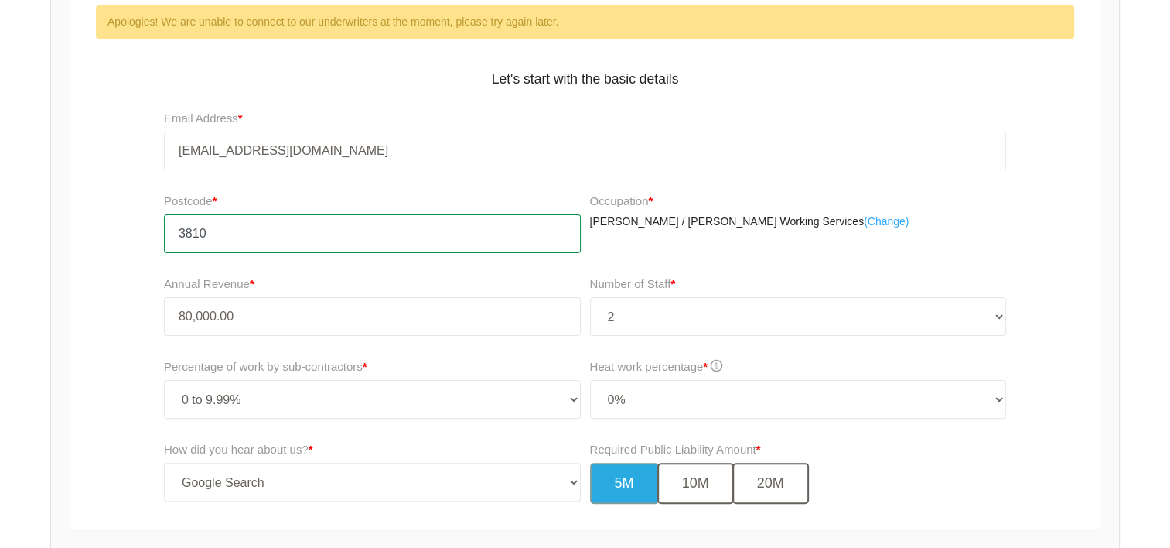
click at [227, 238] on input "3810" at bounding box center [372, 233] width 417 height 39
click at [560, 239] on input "3809" at bounding box center [372, 233] width 417 height 39
click at [560, 239] on input "3808" at bounding box center [372, 233] width 417 height 39
type input "3"
type input "3810"
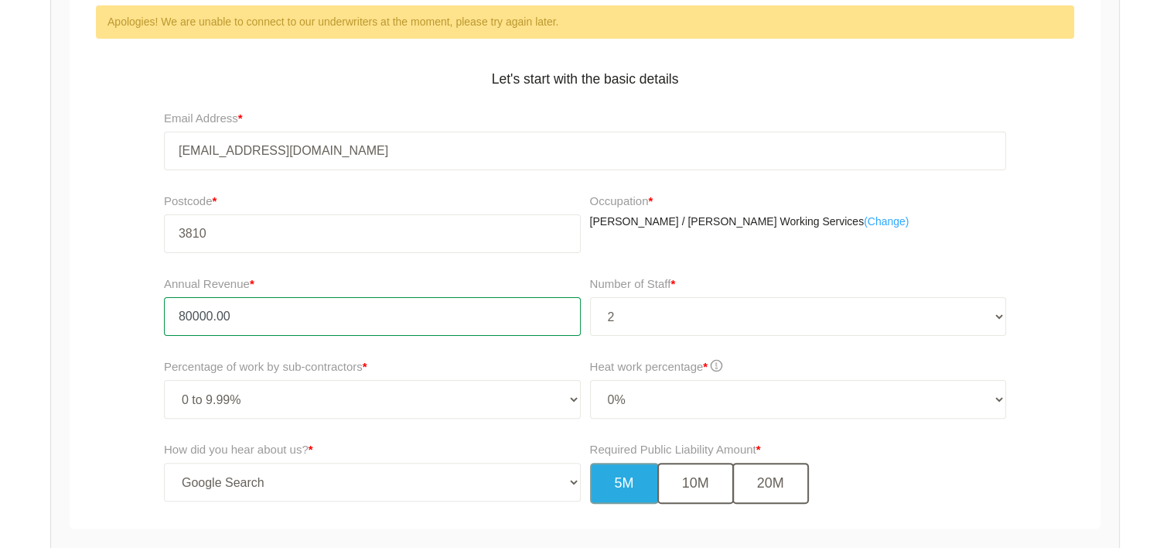
click at [367, 314] on input "80000.00" at bounding box center [372, 316] width 417 height 39
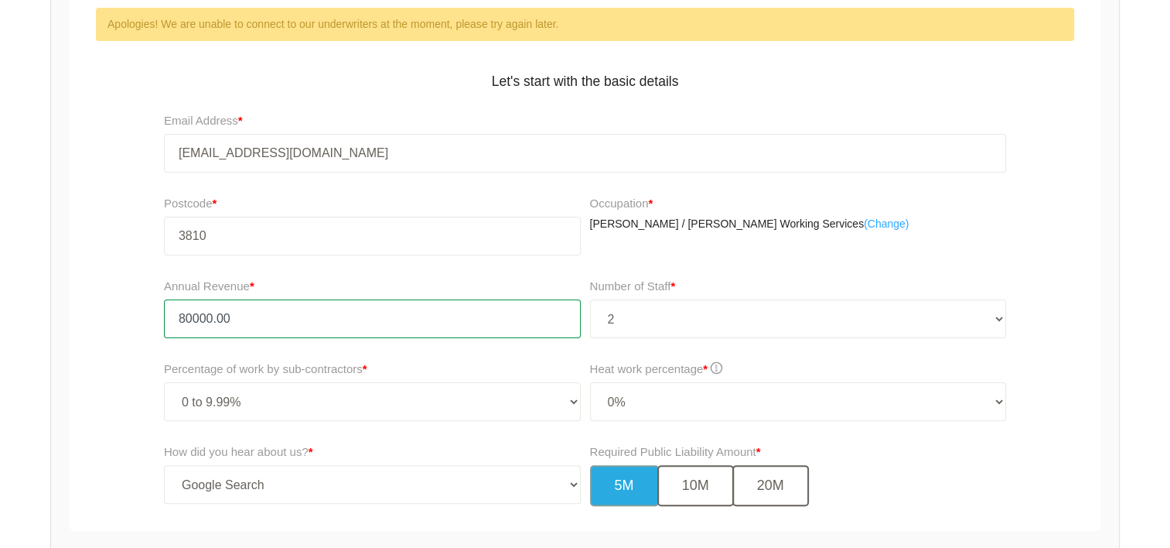
scroll to position [326, 0]
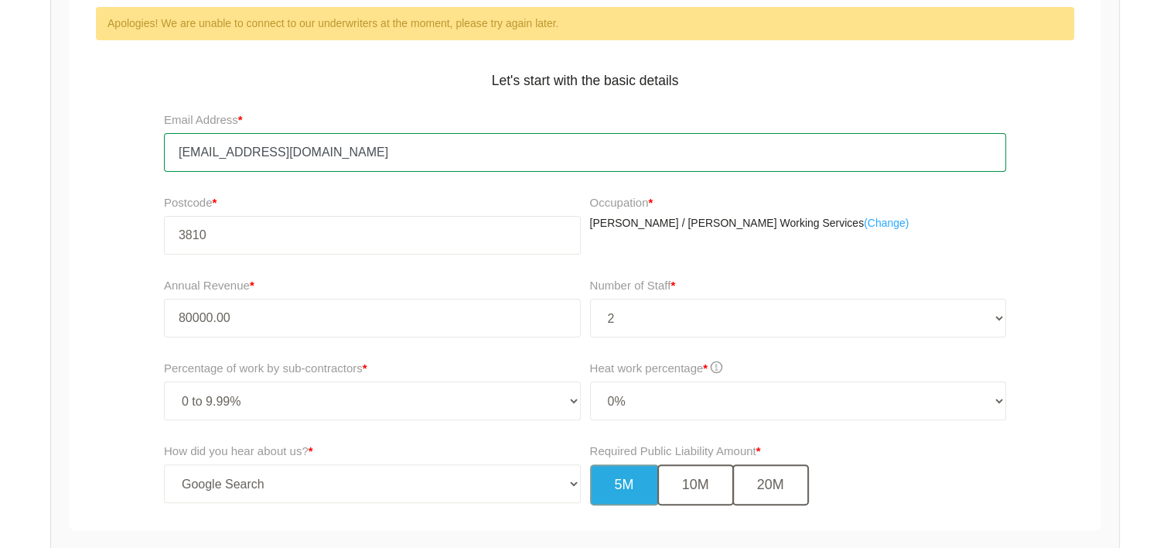
type input "80,000.00"
click at [602, 151] on input "[EMAIL_ADDRESS][DOMAIN_NAME]" at bounding box center [585, 152] width 842 height 39
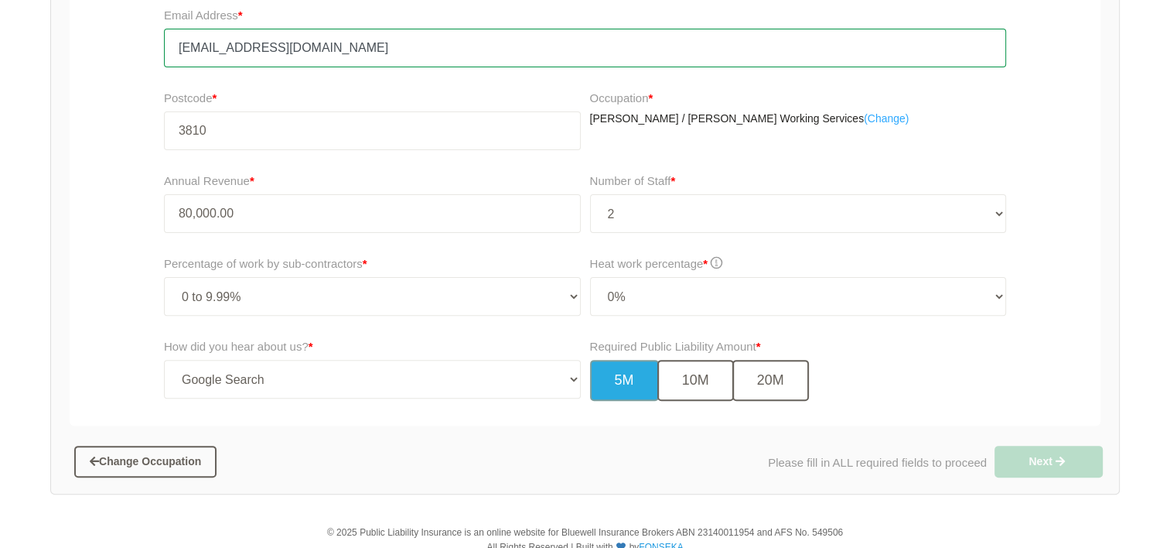
scroll to position [479, 0]
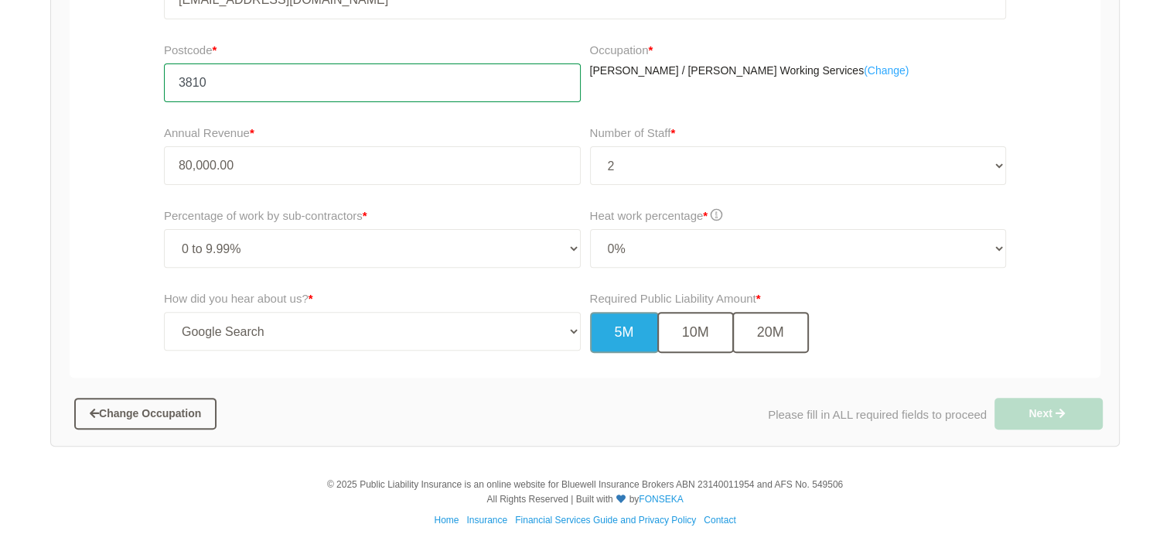
click at [520, 84] on input "3810" at bounding box center [372, 82] width 417 height 39
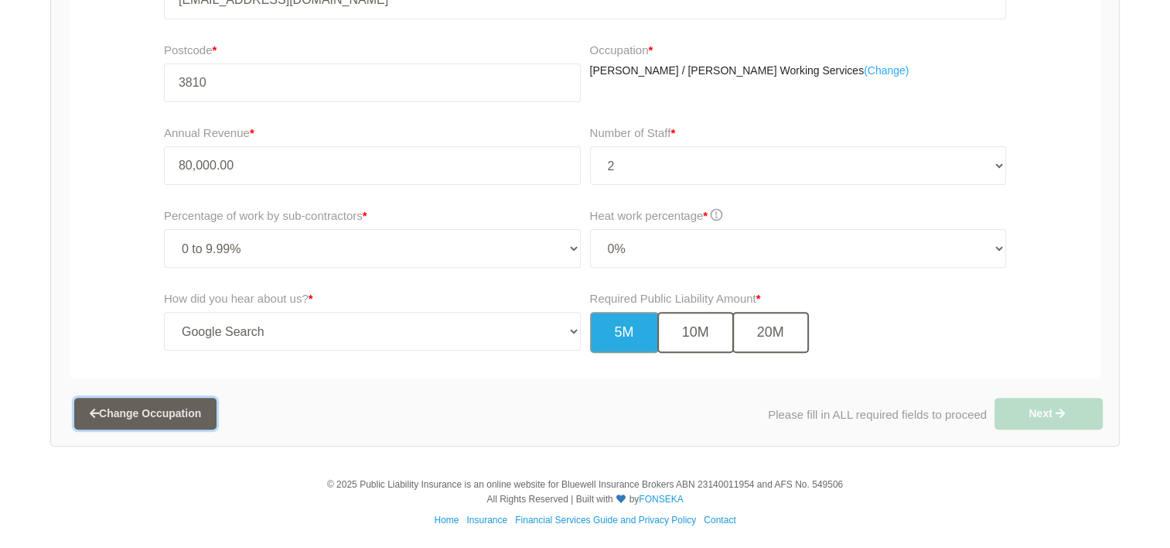
click at [176, 424] on button "Change Occupation" at bounding box center [145, 413] width 142 height 31
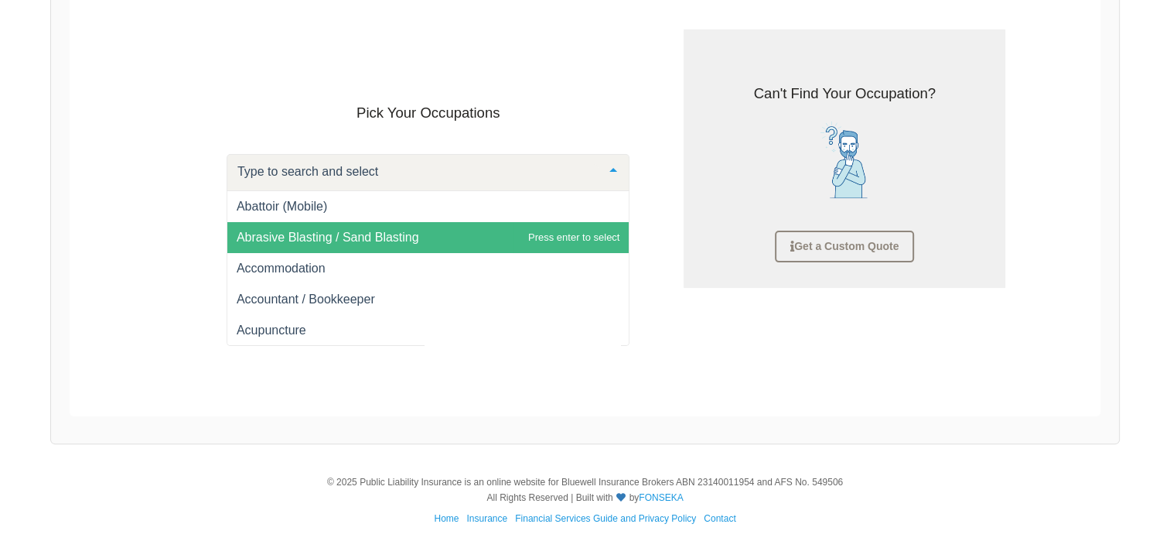
click at [491, 183] on div at bounding box center [429, 172] width 404 height 37
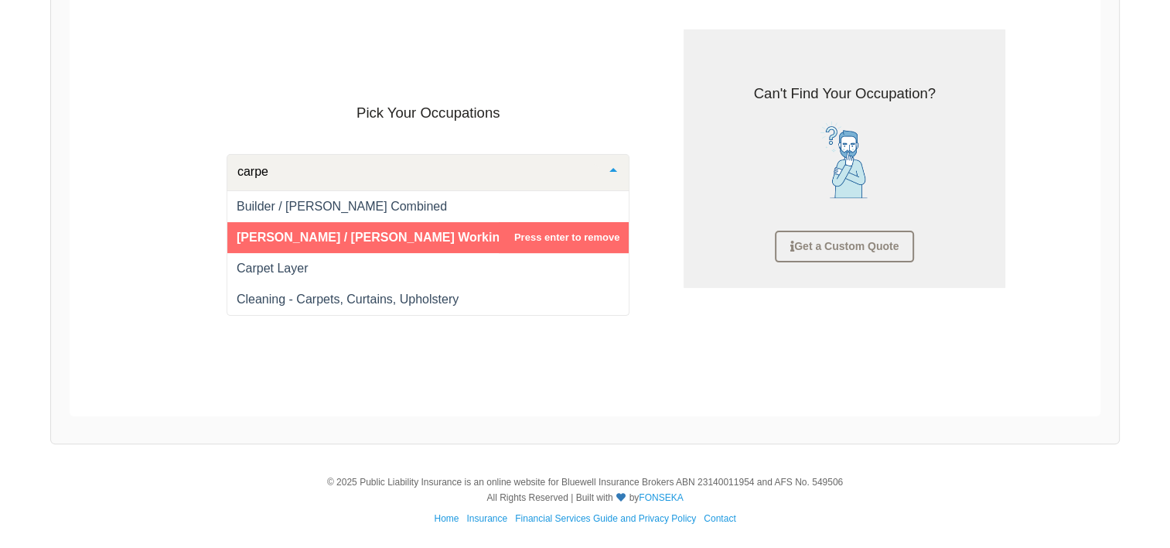
click at [430, 235] on span "[PERSON_NAME] / [PERSON_NAME] Working Services" at bounding box center [399, 237] width 325 height 13
type input "carpe"
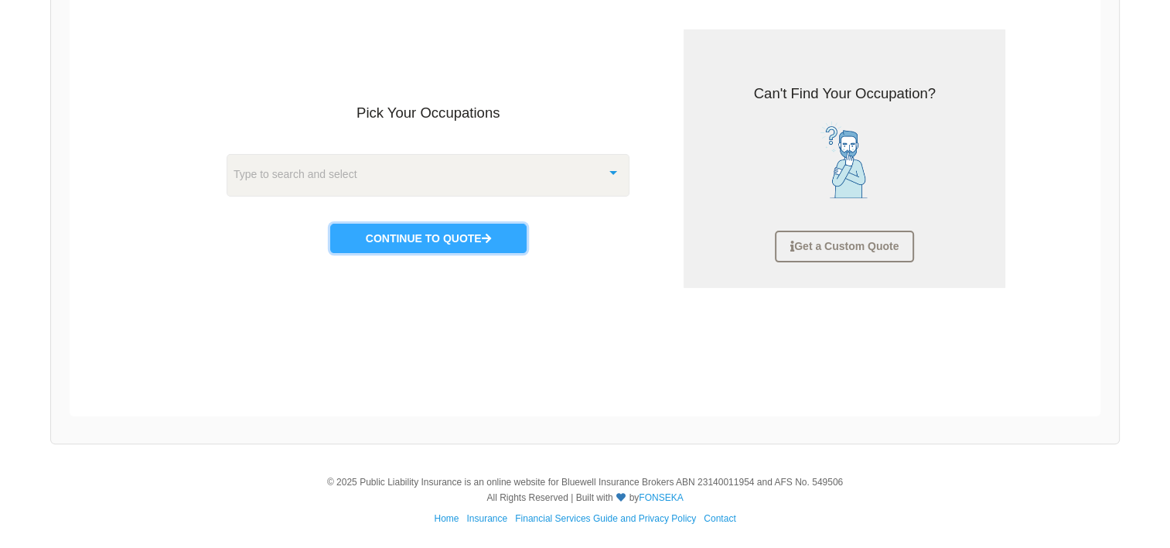
click at [430, 235] on button "Continue to Quote" at bounding box center [428, 238] width 196 height 29
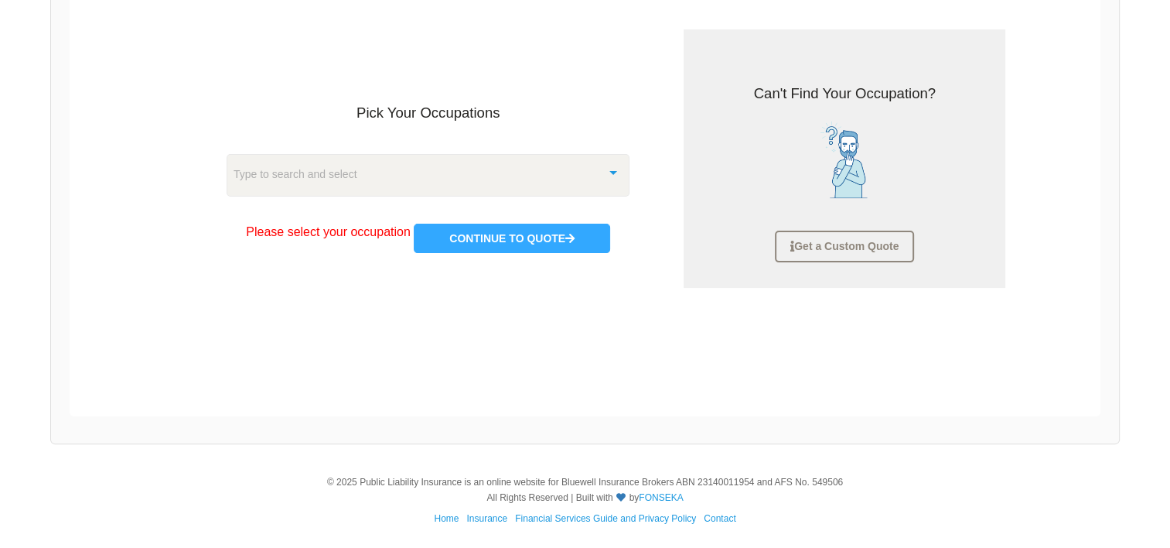
click at [438, 165] on div "Type to search and select" at bounding box center [429, 175] width 404 height 42
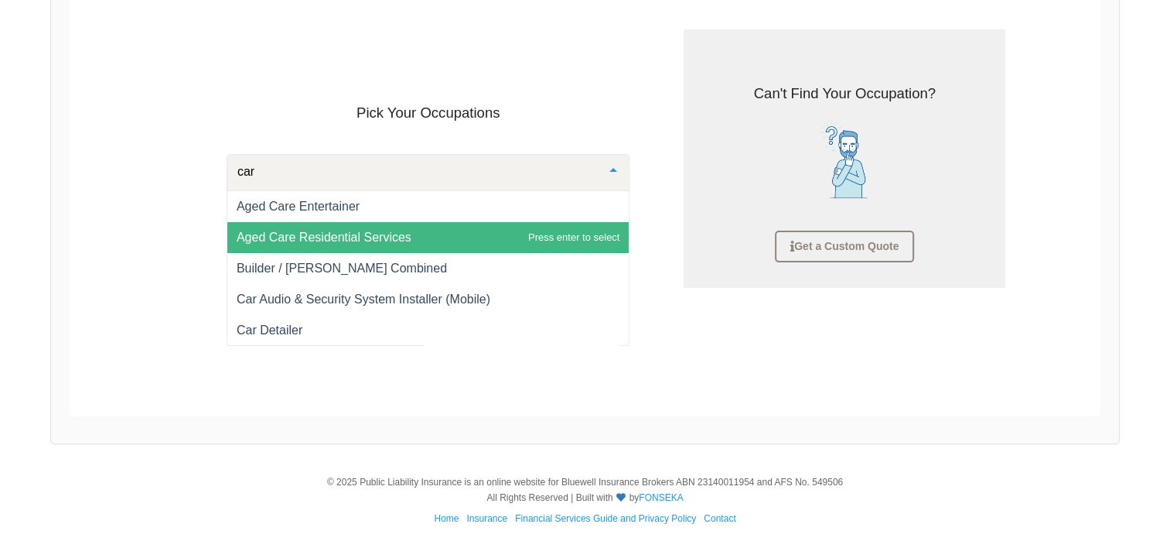
type input "carp"
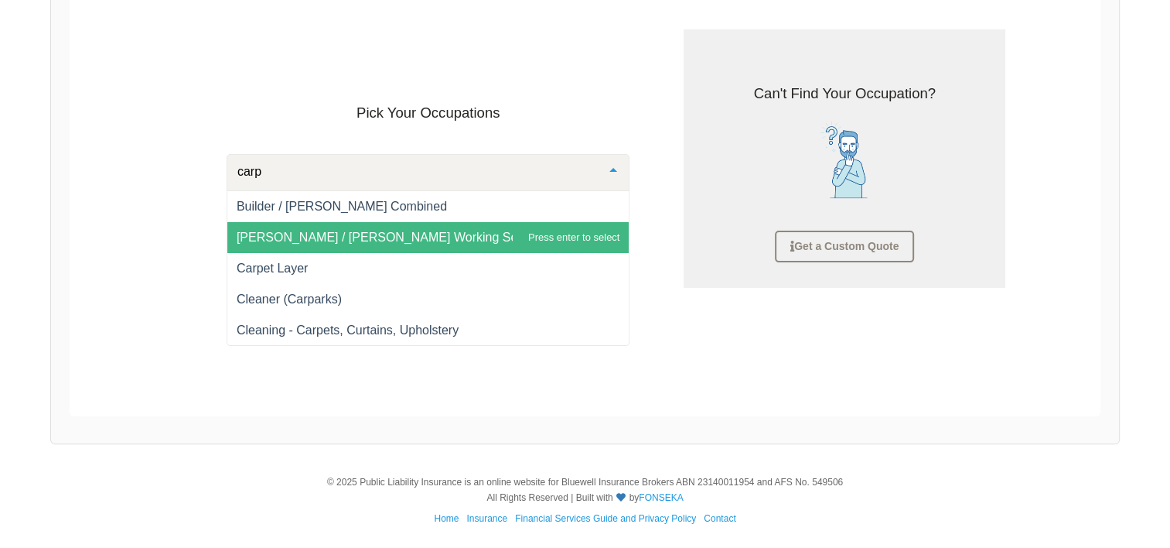
click at [430, 244] on span "[PERSON_NAME] / [PERSON_NAME] Working Services" at bounding box center [428, 237] width 402 height 31
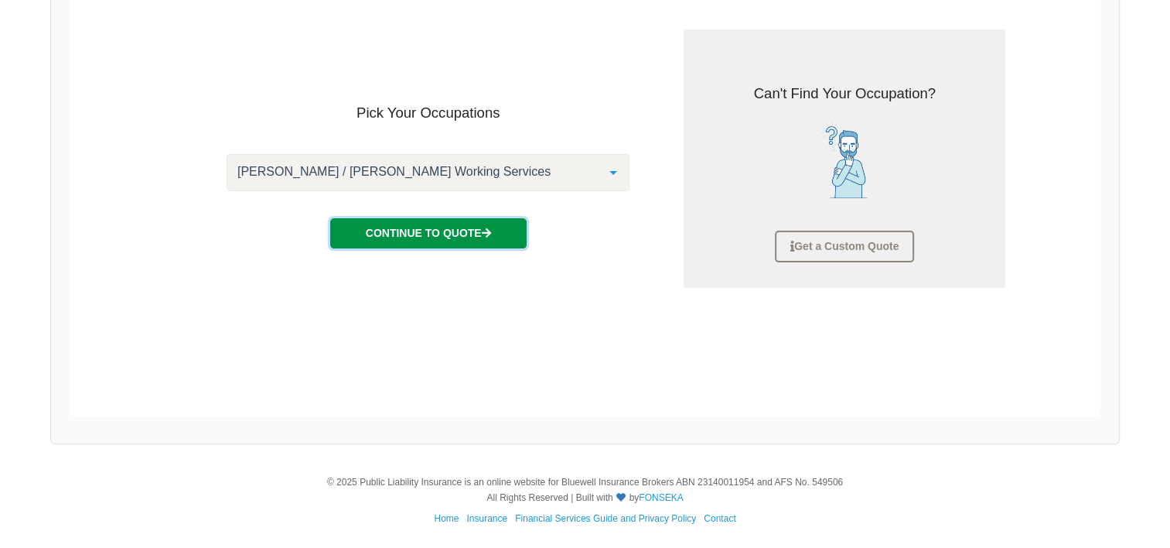
click at [427, 239] on button "Continue to Quote" at bounding box center [428, 232] width 196 height 29
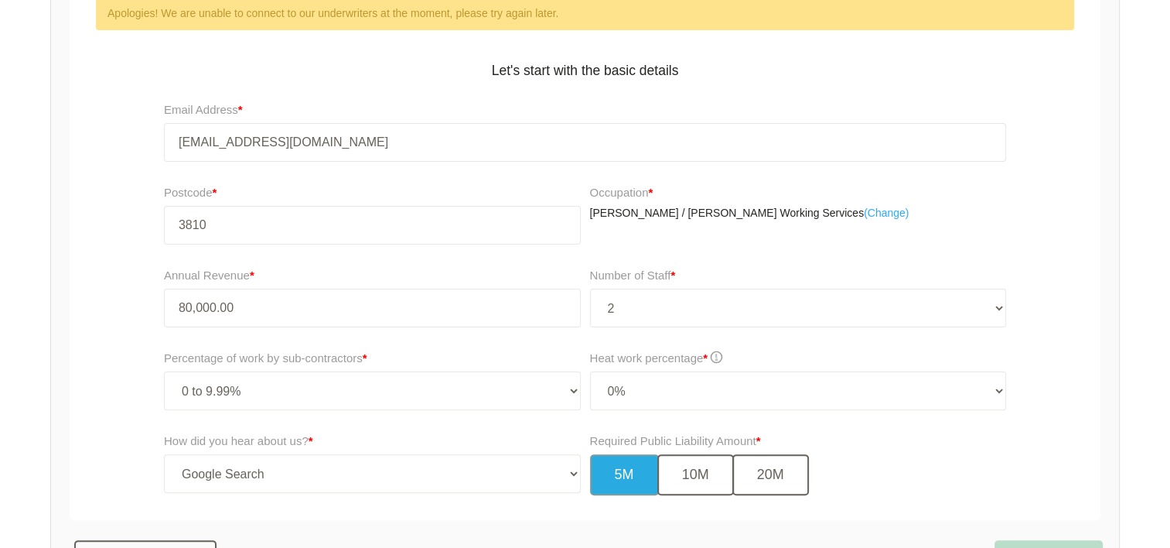
scroll to position [479, 0]
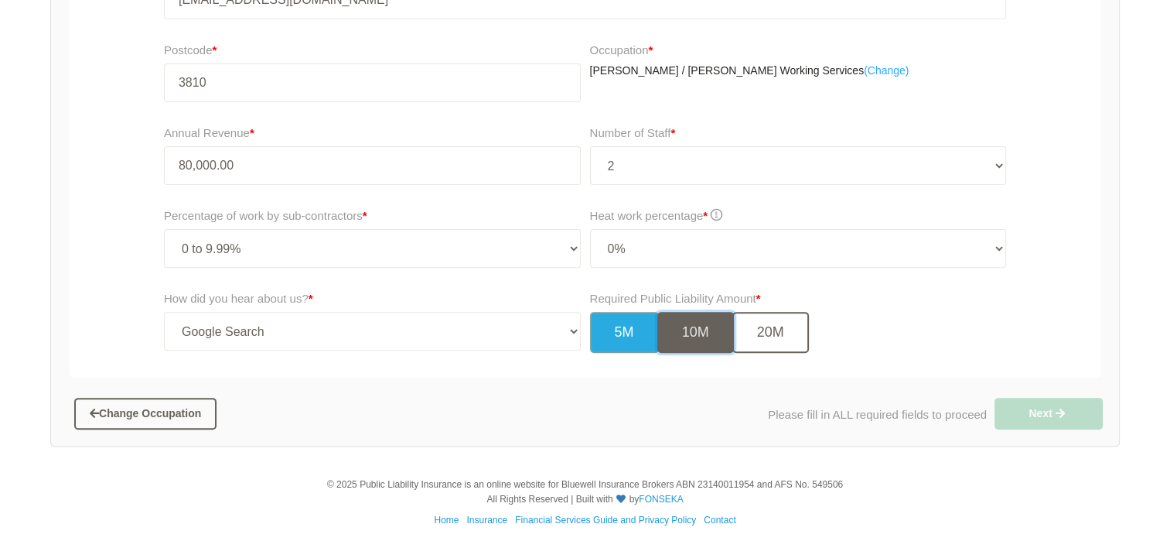
click at [698, 316] on button "10M" at bounding box center [696, 332] width 77 height 41
